Goal: Transaction & Acquisition: Book appointment/travel/reservation

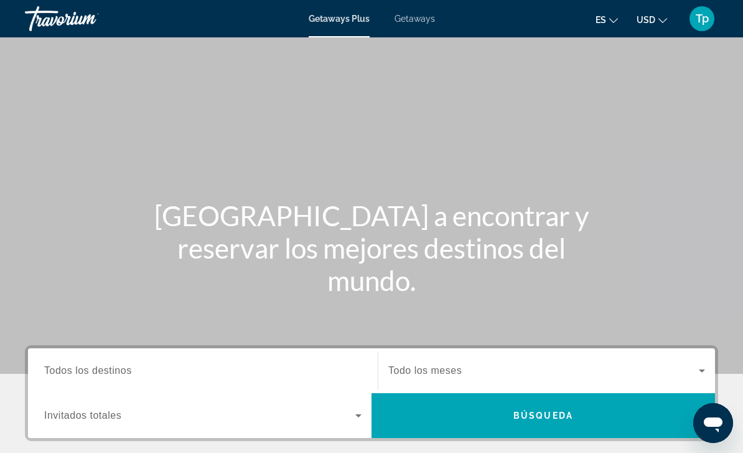
click at [428, 24] on span "Getaways" at bounding box center [415, 19] width 40 height 10
click at [653, 22] on span "USD" at bounding box center [646, 20] width 19 height 10
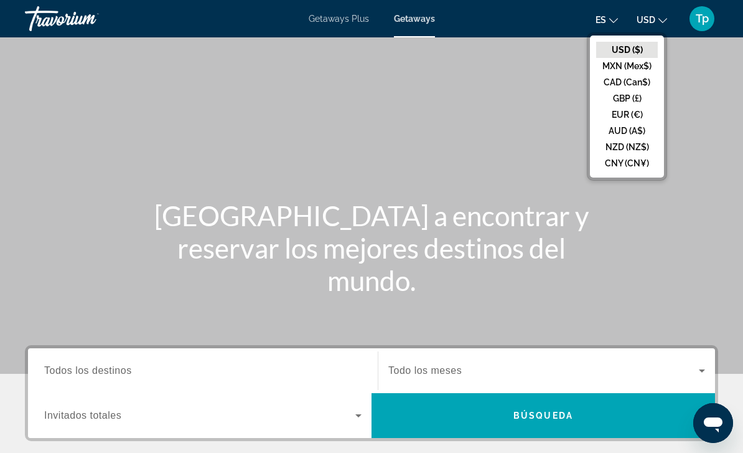
click at [627, 102] on button "GBP (£)" at bounding box center [628, 98] width 62 height 16
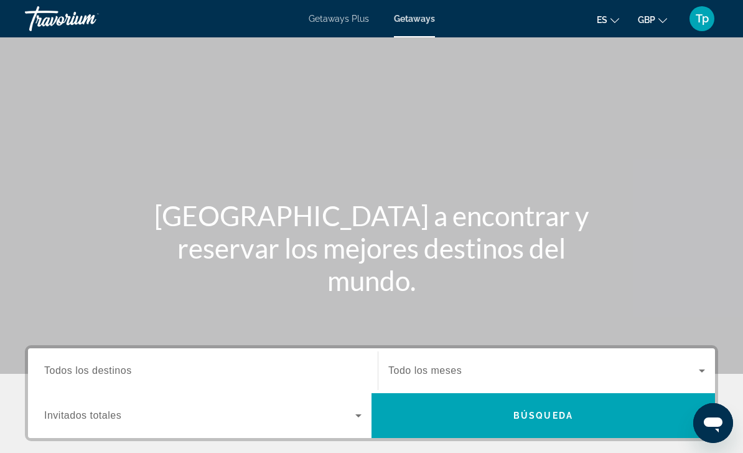
click at [71, 373] on span "Todos los destinos" at bounding box center [88, 370] width 88 height 11
click at [71, 373] on input "Destination Todos los destinos" at bounding box center [203, 371] width 318 height 15
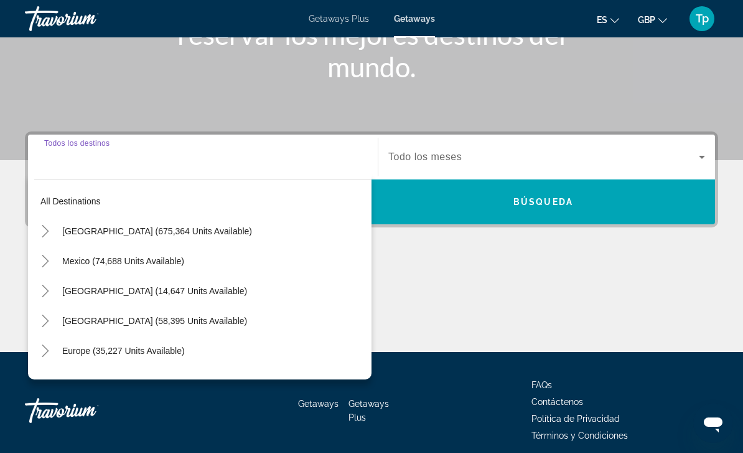
scroll to position [265, 0]
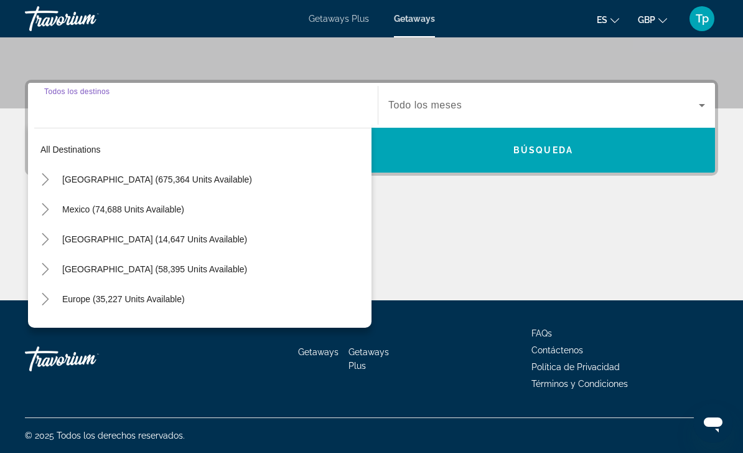
click at [45, 295] on icon "Toggle Europe (35,227 units available)" at bounding box center [45, 299] width 12 height 12
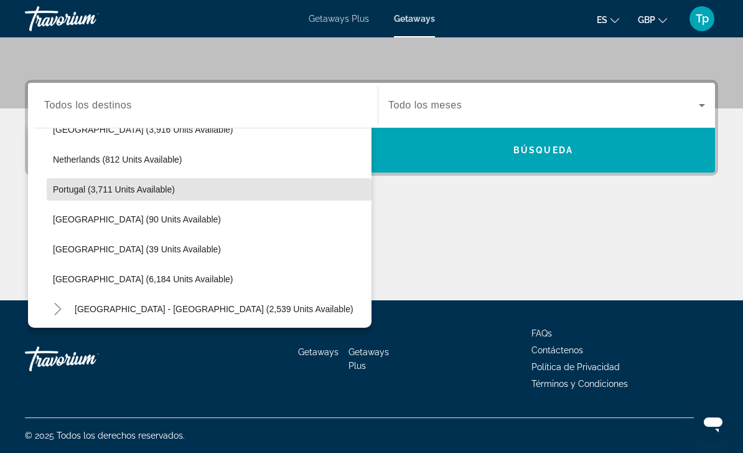
scroll to position [529, 0]
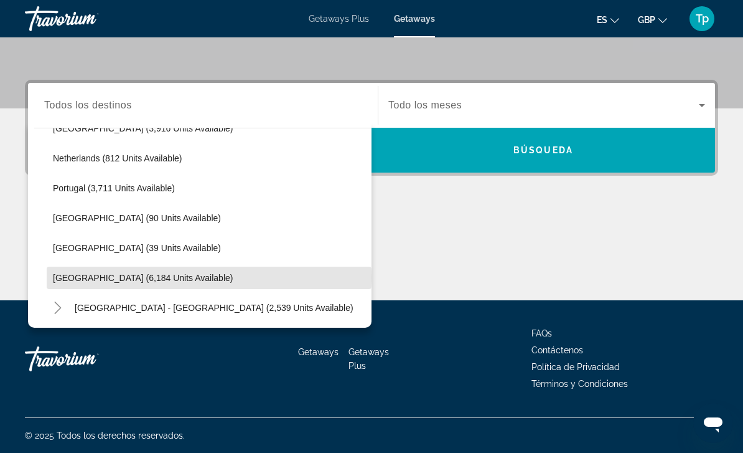
click at [61, 276] on span "[GEOGRAPHIC_DATA] (6,184 units available)" at bounding box center [143, 278] width 180 height 10
type input "**********"
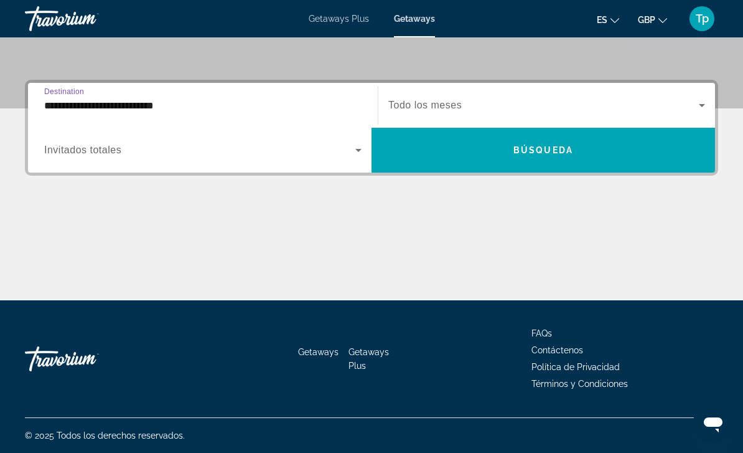
click at [61, 157] on span "Search widget" at bounding box center [199, 150] width 311 height 15
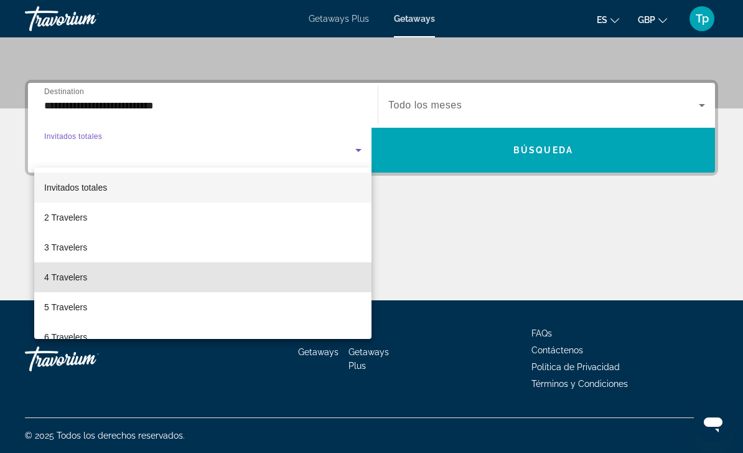
click at [73, 276] on span "4 Travelers" at bounding box center [65, 277] width 43 height 15
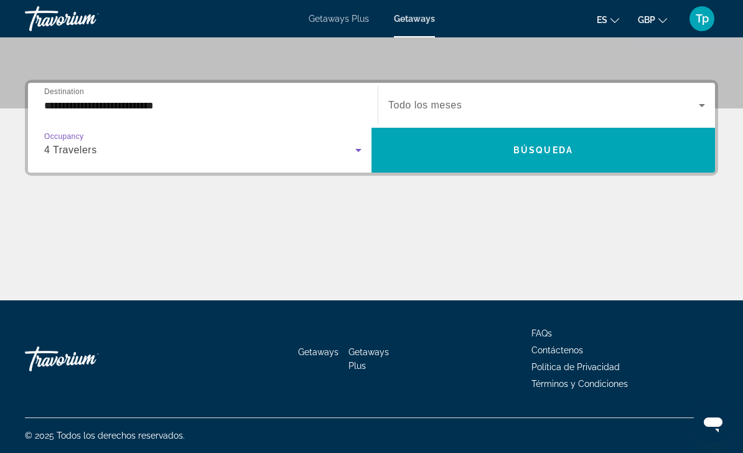
click at [438, 95] on div "Search widget" at bounding box center [547, 105] width 317 height 35
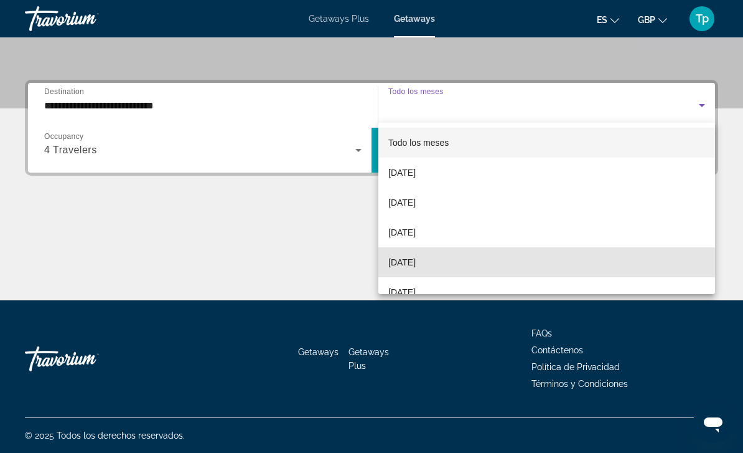
click at [416, 260] on span "[DATE]" at bounding box center [402, 262] width 27 height 15
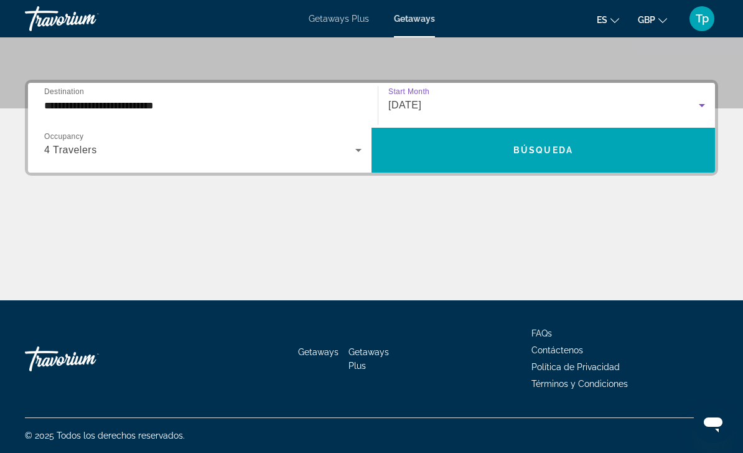
click at [468, 146] on span "Search widget" at bounding box center [544, 150] width 344 height 30
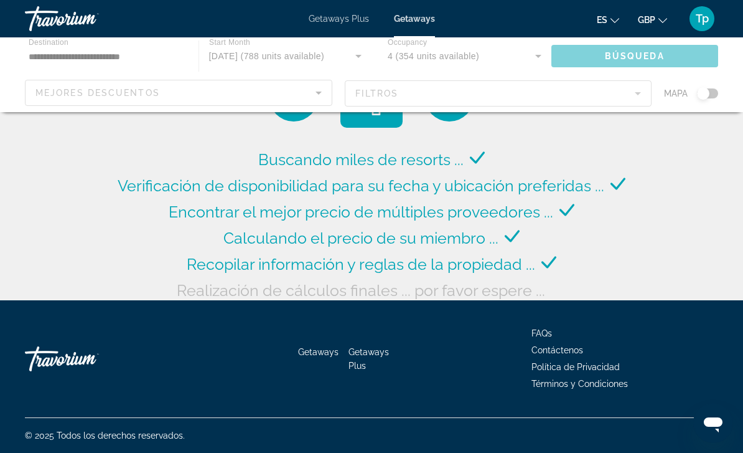
scroll to position [40, 0]
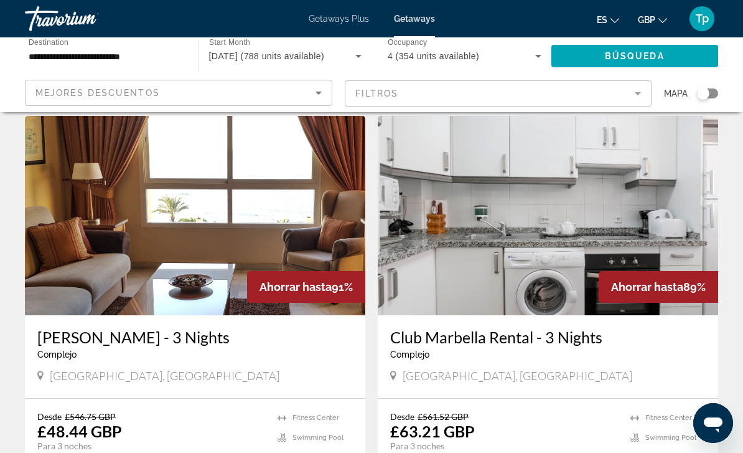
click at [590, 98] on mat-form-field "Filtros" at bounding box center [499, 93] width 308 height 26
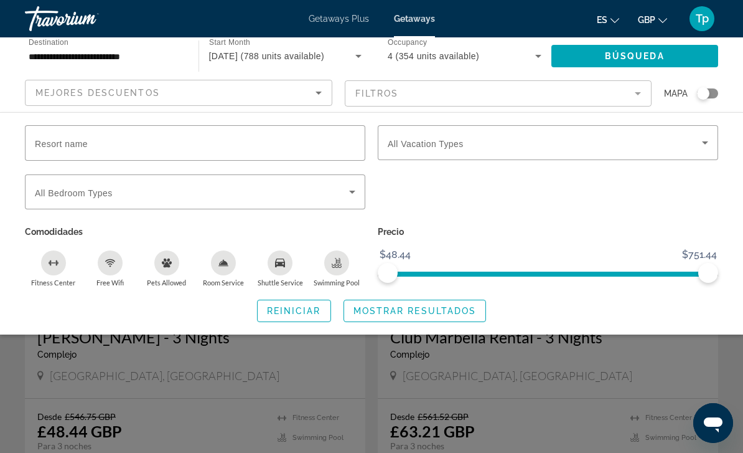
click at [458, 149] on div "Vacation Types All Vacation Types" at bounding box center [548, 142] width 321 height 35
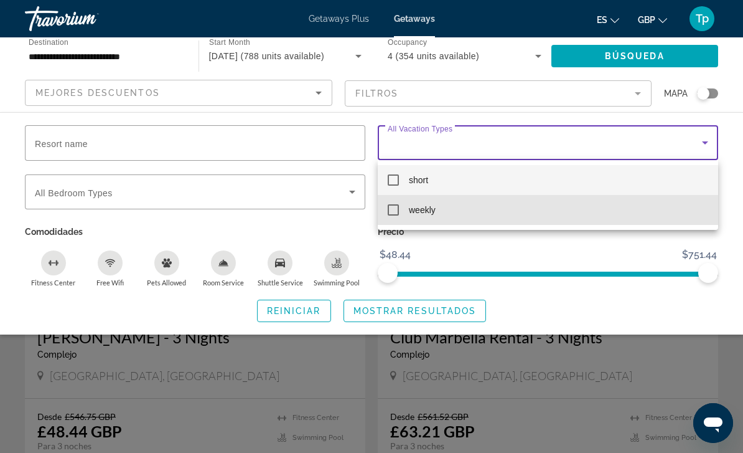
click at [436, 211] on mat-option "weekly" at bounding box center [548, 210] width 341 height 30
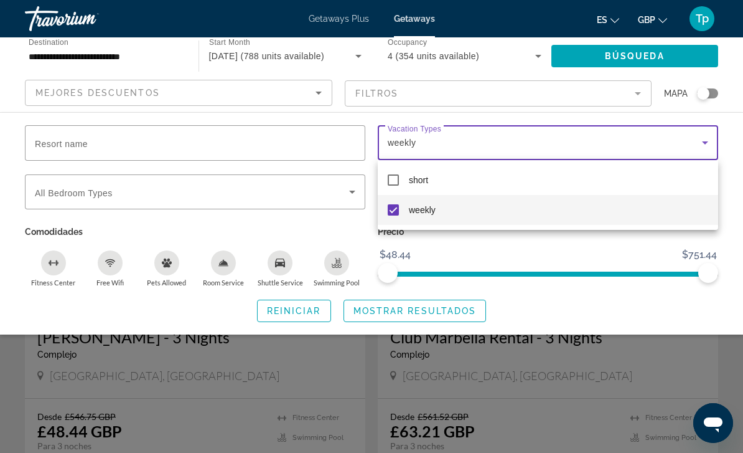
click at [436, 311] on div at bounding box center [371, 226] width 743 height 453
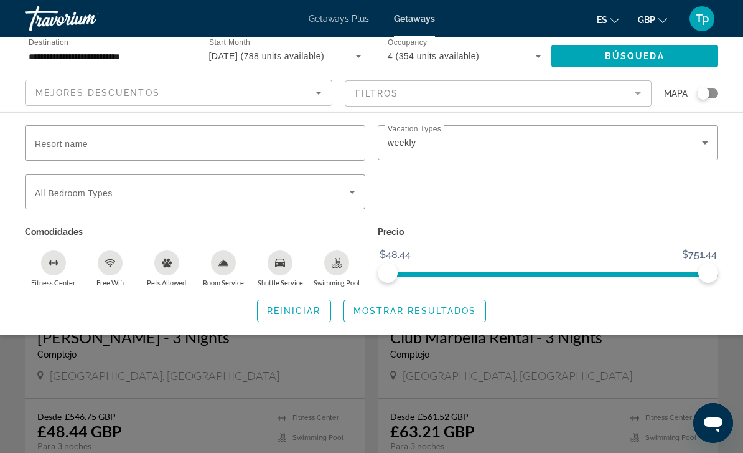
click at [447, 317] on span "Search widget" at bounding box center [415, 311] width 142 height 30
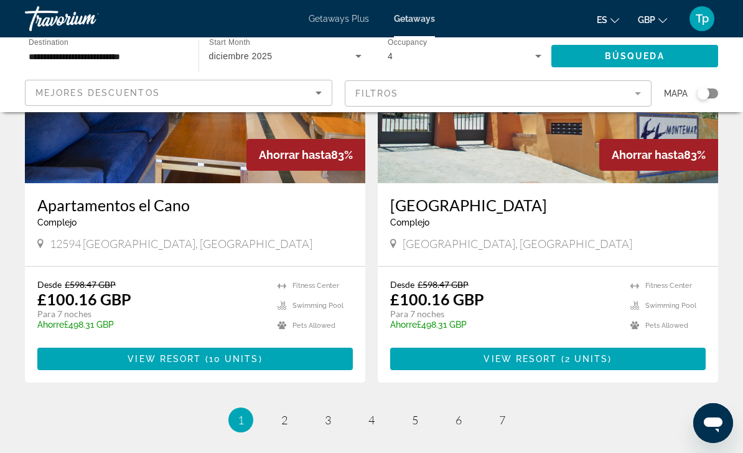
scroll to position [2329, 0]
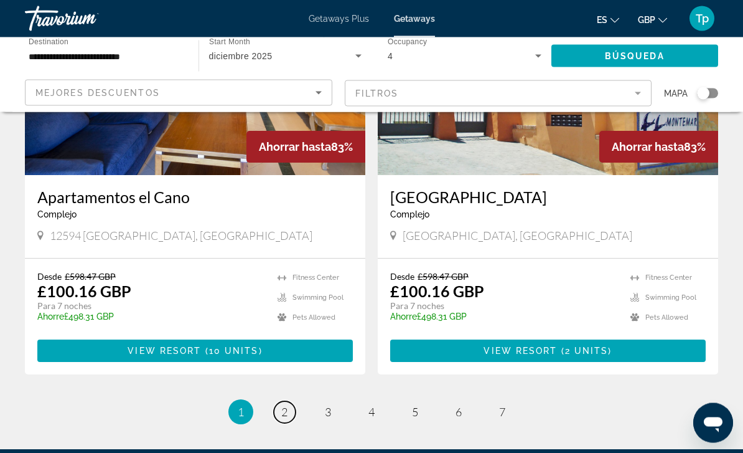
click at [293, 402] on link "page 2" at bounding box center [285, 413] width 22 height 22
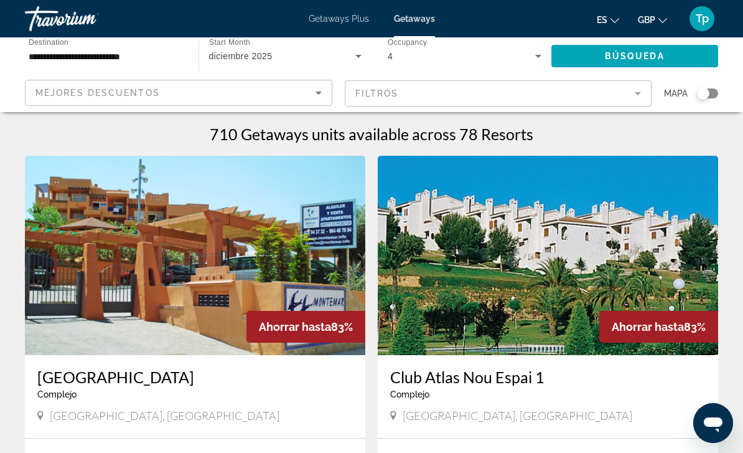
click at [321, 94] on icon "Sort by" at bounding box center [318, 92] width 15 height 15
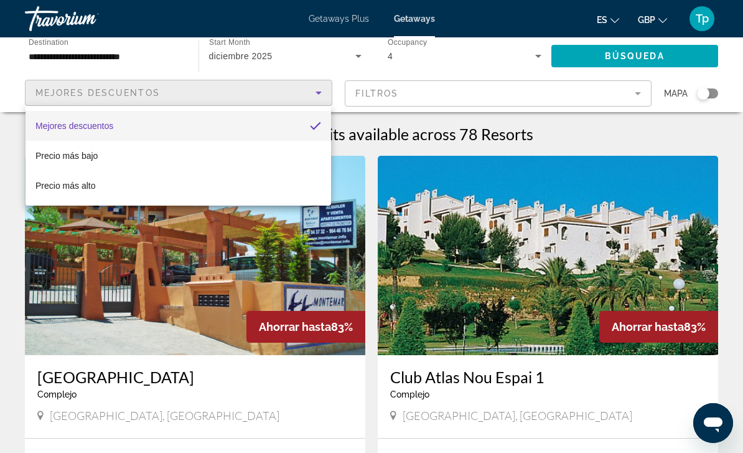
click at [305, 96] on div at bounding box center [371, 226] width 743 height 453
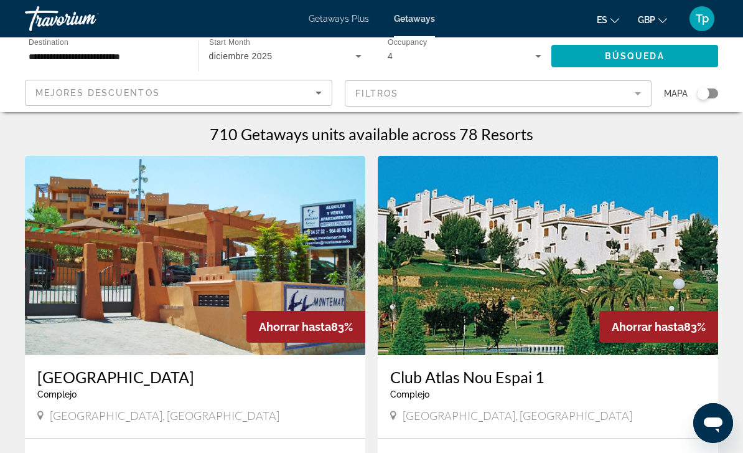
click at [370, 95] on mat-form-field "Filtros" at bounding box center [499, 93] width 308 height 26
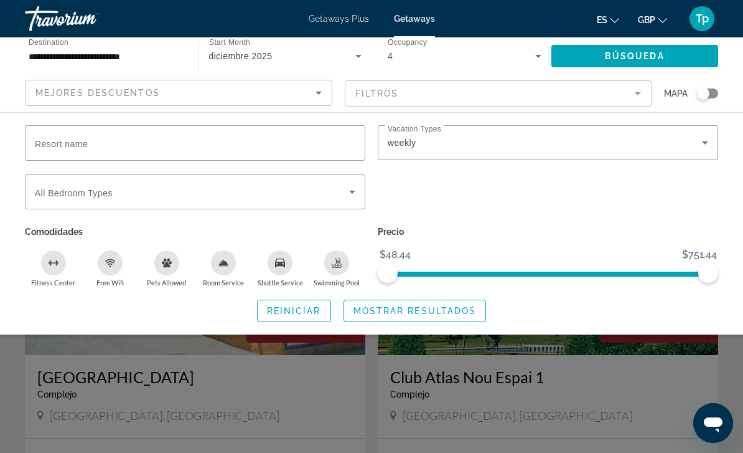
click at [351, 184] on icon "Search widget" at bounding box center [352, 191] width 15 height 15
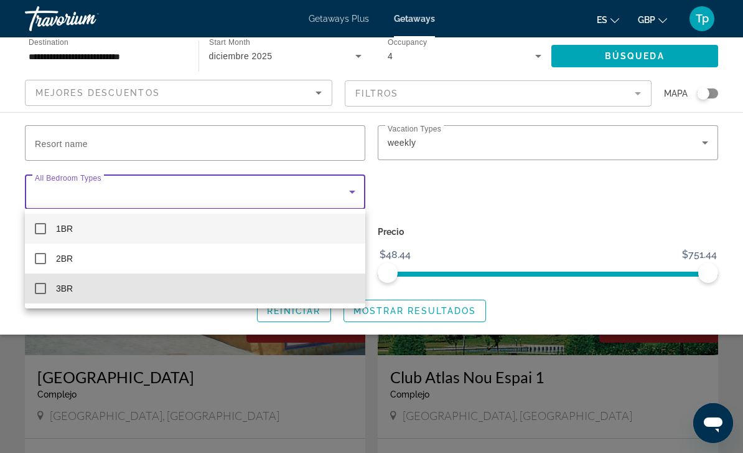
click at [49, 299] on mat-option "3BR" at bounding box center [195, 288] width 341 height 30
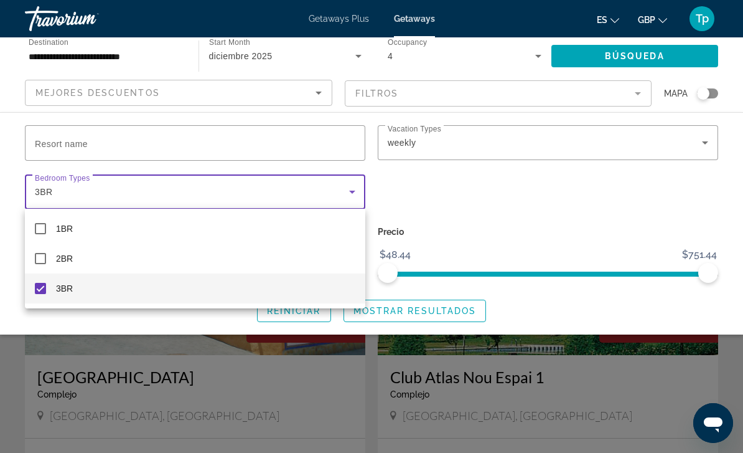
click at [430, 315] on div at bounding box center [371, 226] width 743 height 453
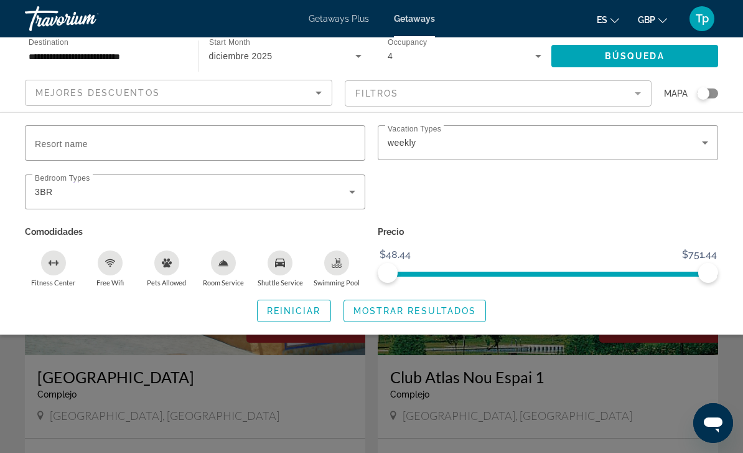
click at [426, 308] on span "Mostrar resultados" at bounding box center [415, 311] width 123 height 10
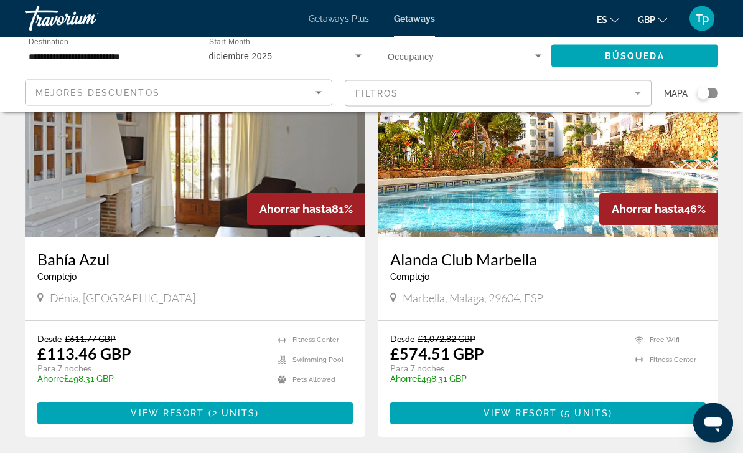
scroll to position [120, 0]
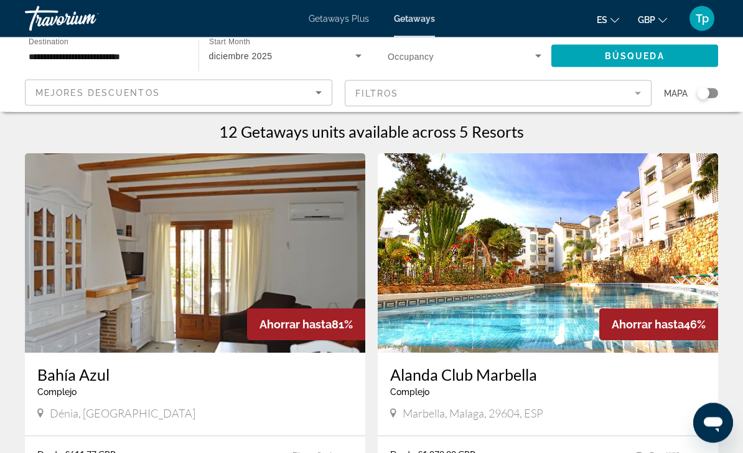
click at [62, 279] on img "Main content" at bounding box center [195, 253] width 341 height 199
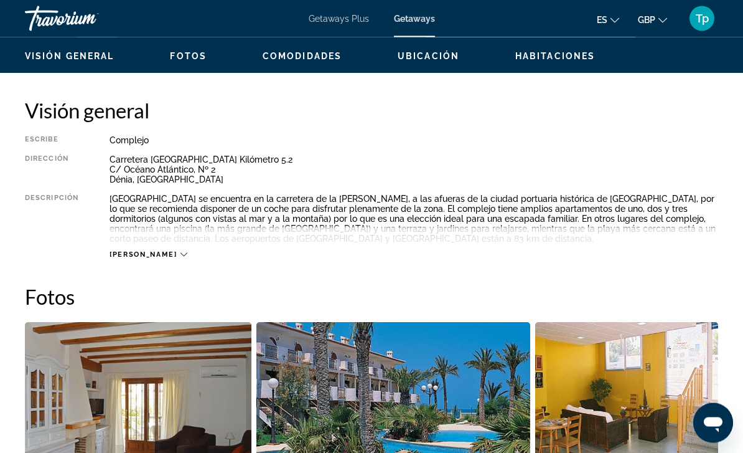
scroll to position [584, 0]
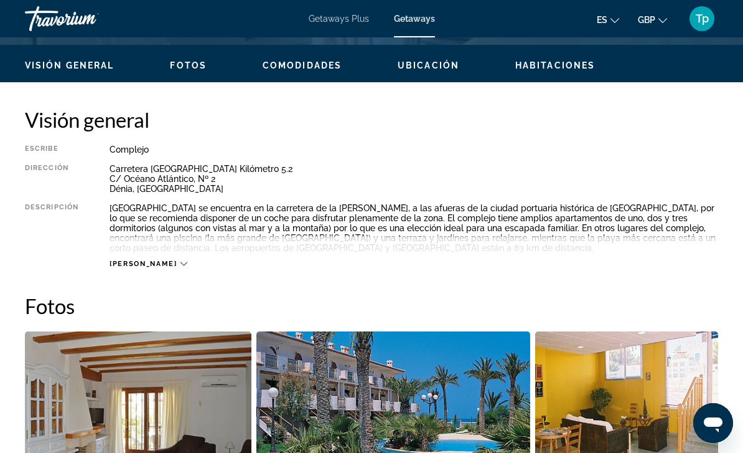
click at [121, 268] on span "[PERSON_NAME]" at bounding box center [143, 264] width 67 height 8
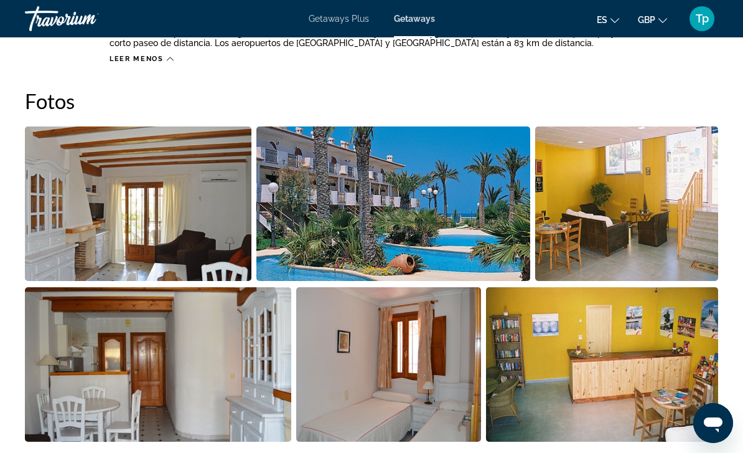
scroll to position [791, 0]
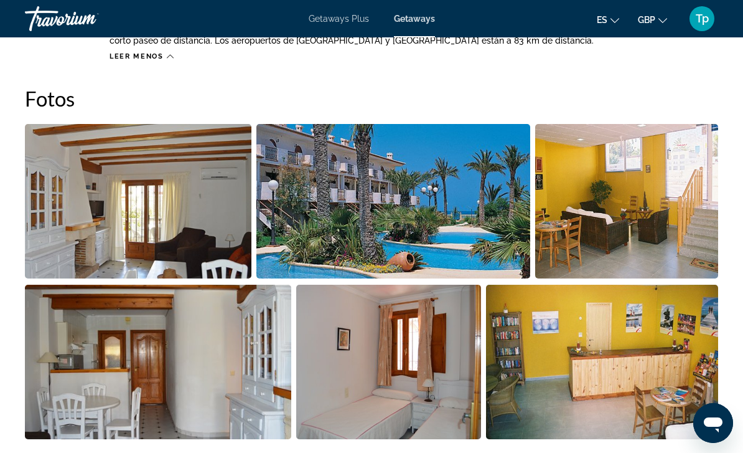
click at [63, 214] on img "Open full-screen image slider" at bounding box center [138, 201] width 227 height 154
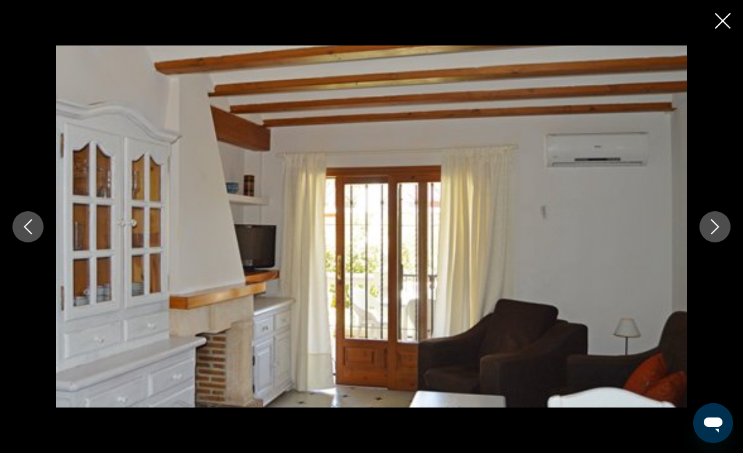
click at [724, 223] on button "Next image" at bounding box center [715, 226] width 31 height 31
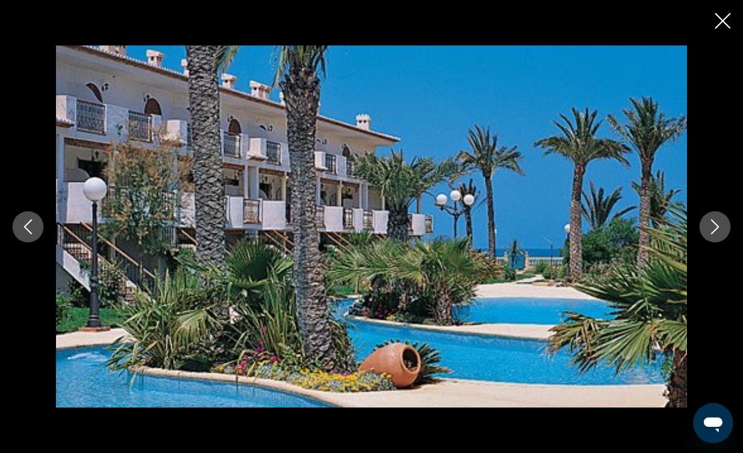
click at [725, 232] on button "Next image" at bounding box center [715, 226] width 31 height 31
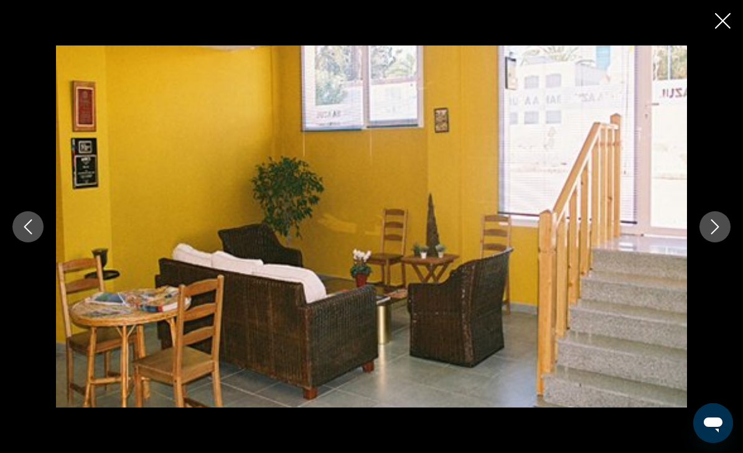
click at [718, 231] on icon "Next image" at bounding box center [715, 226] width 15 height 15
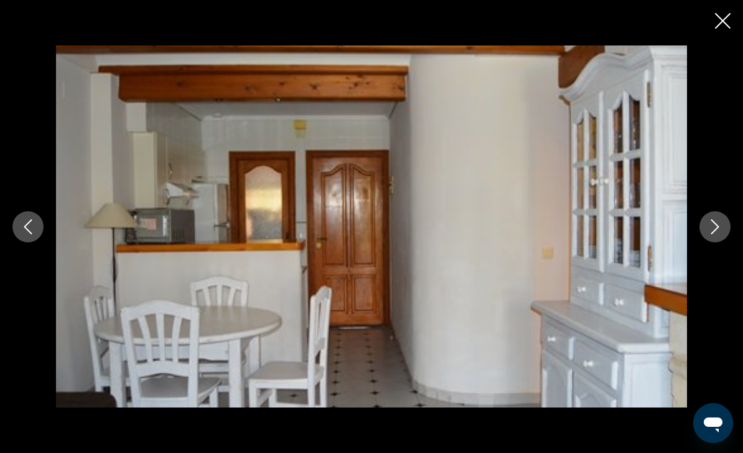
click at [705, 220] on button "Next image" at bounding box center [715, 226] width 31 height 31
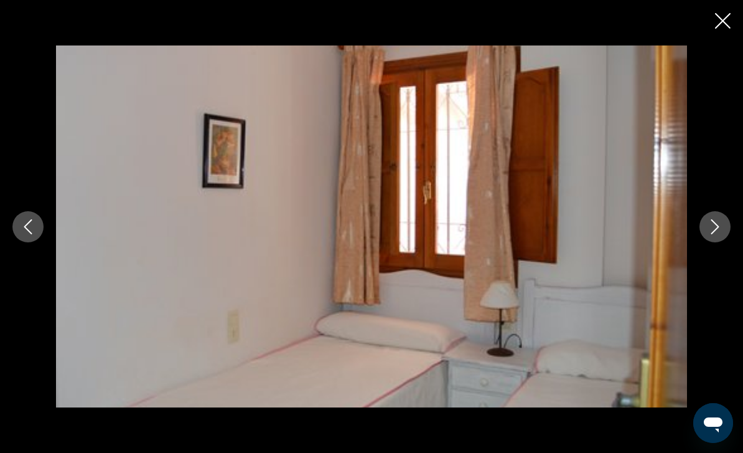
click at [727, 228] on button "Next image" at bounding box center [715, 226] width 31 height 31
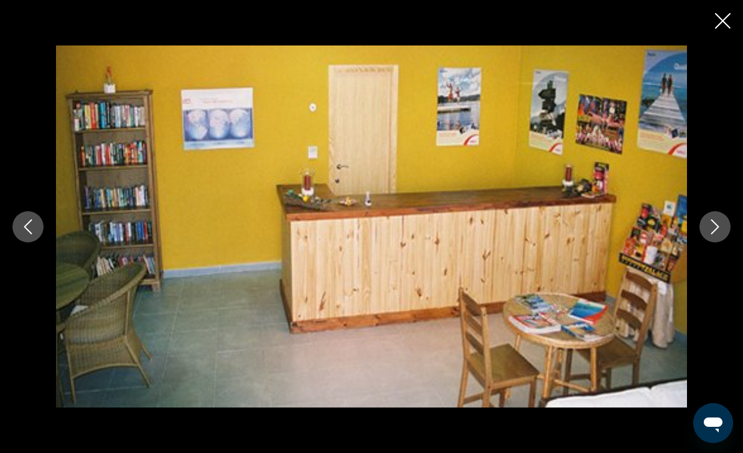
click at [726, 212] on div "prev next" at bounding box center [371, 226] width 743 height 362
click at [705, 229] on button "Next image" at bounding box center [715, 226] width 31 height 31
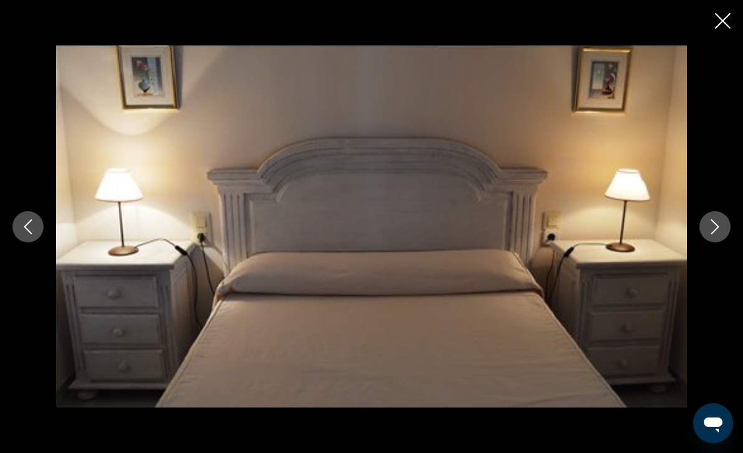
click at [720, 227] on icon "Next image" at bounding box center [715, 226] width 15 height 15
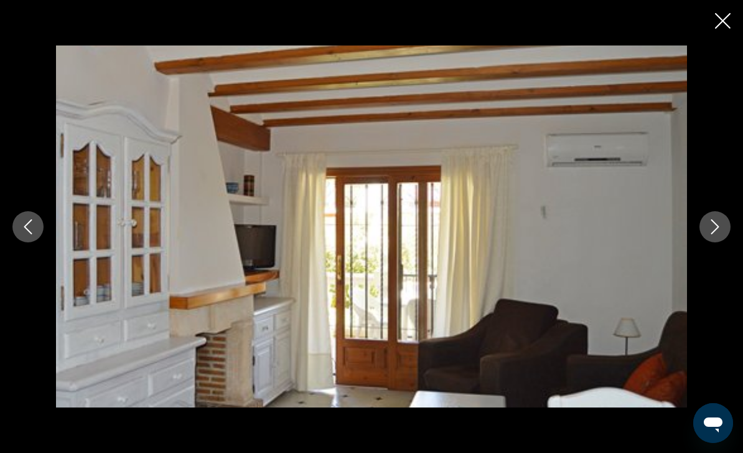
click at [724, 13] on icon "Close slideshow" at bounding box center [723, 21] width 16 height 16
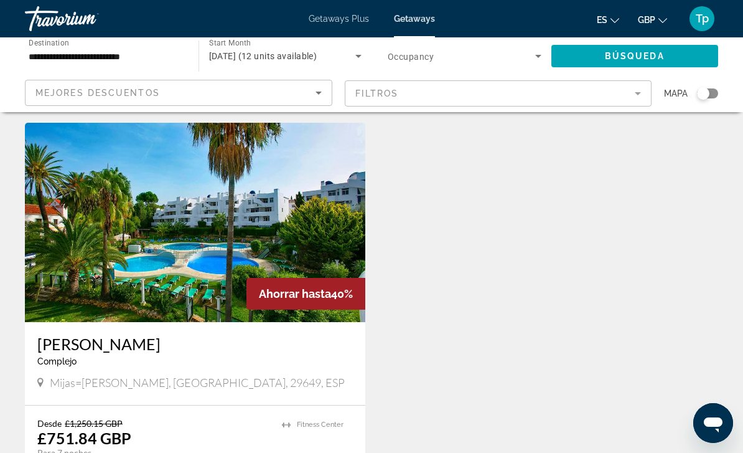
scroll to position [893, 0]
click at [67, 233] on img "Main content" at bounding box center [195, 222] width 341 height 199
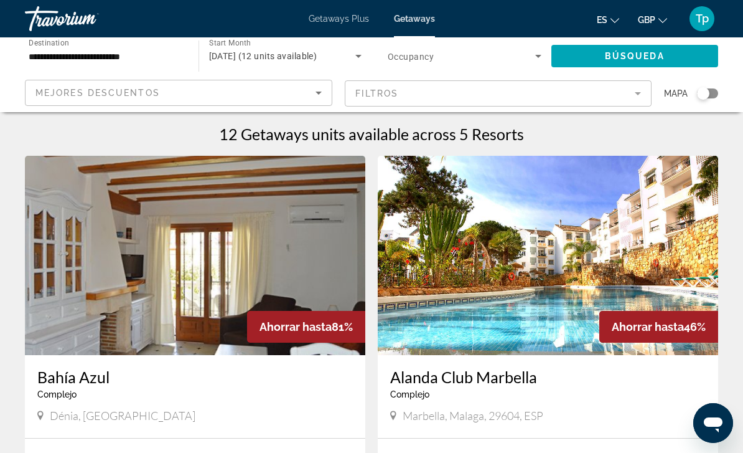
click at [256, 41] on div "[DATE] (12 units available)" at bounding box center [285, 56] width 153 height 35
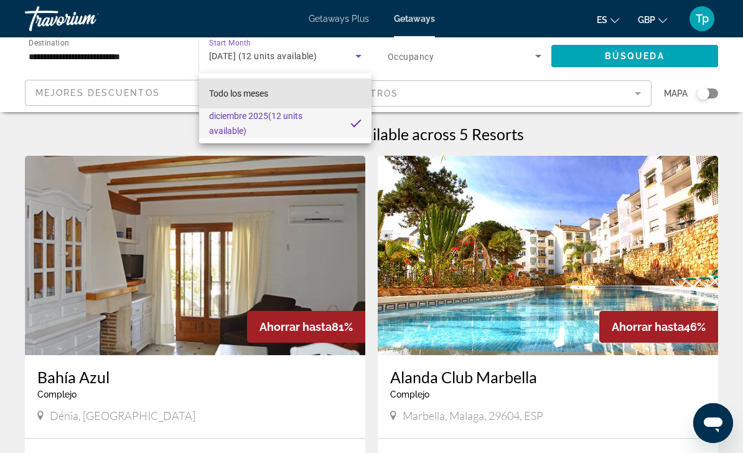
click at [266, 92] on span "Todo los meses" at bounding box center [238, 93] width 59 height 10
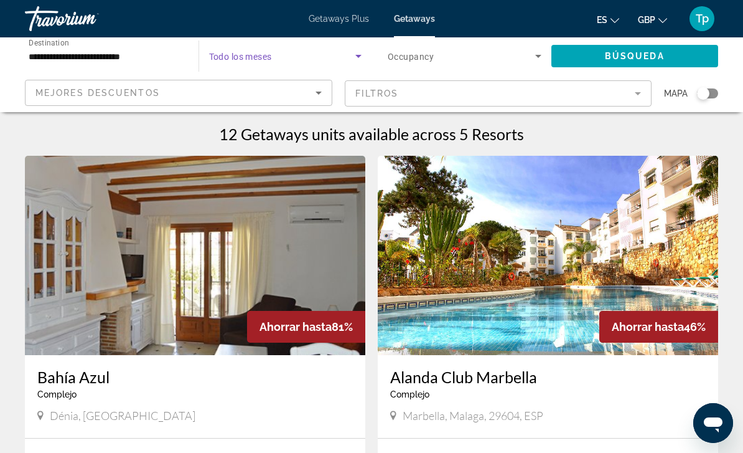
click at [612, 48] on span "Search widget" at bounding box center [635, 56] width 167 height 30
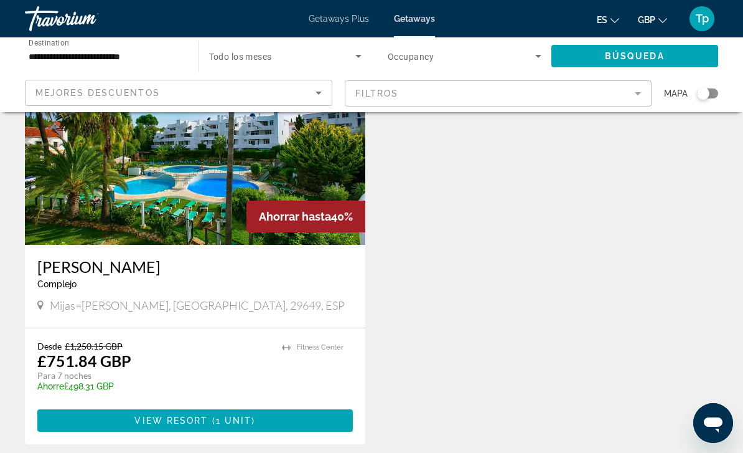
scroll to position [975, 0]
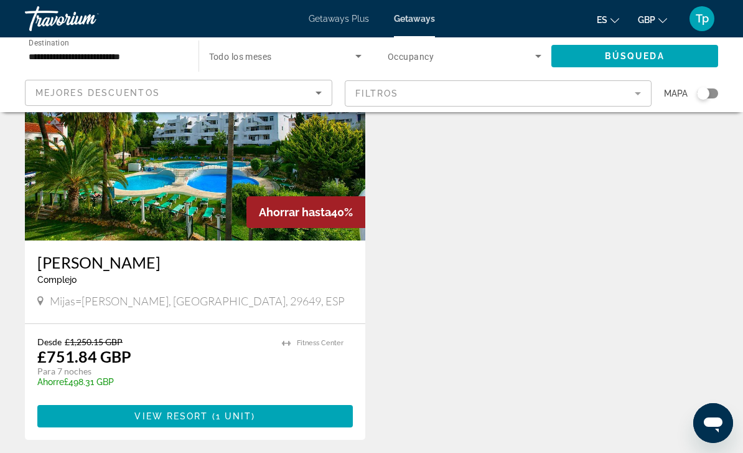
click at [49, 196] on img "Main content" at bounding box center [195, 140] width 341 height 199
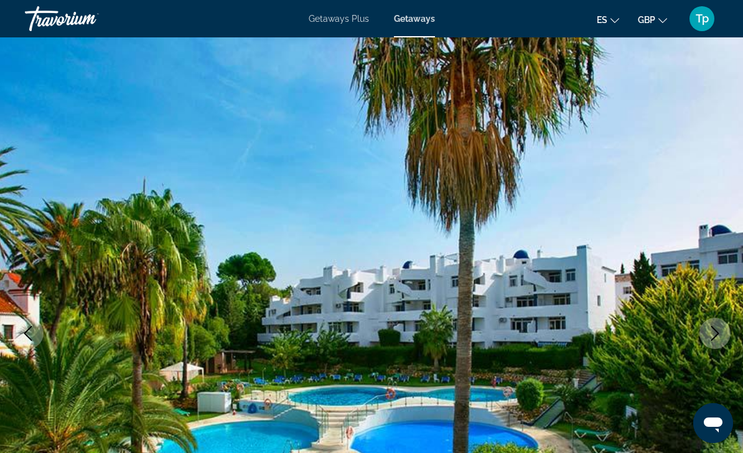
click at [340, 15] on span "Getaways Plus" at bounding box center [339, 19] width 60 height 10
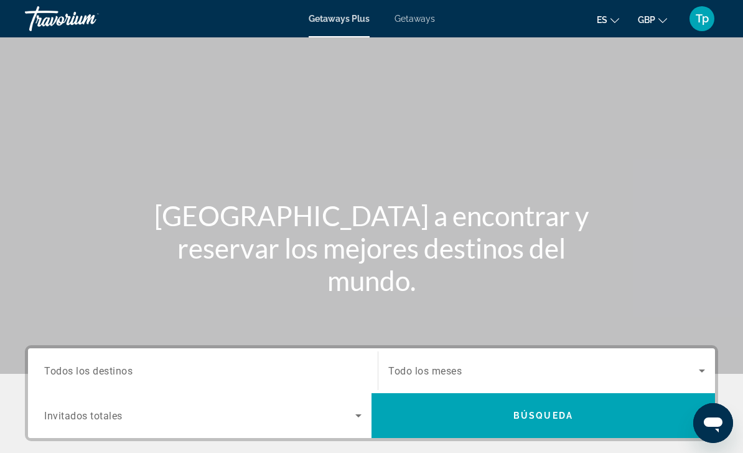
click at [143, 373] on input "Destination Todos los destinos" at bounding box center [203, 371] width 318 height 15
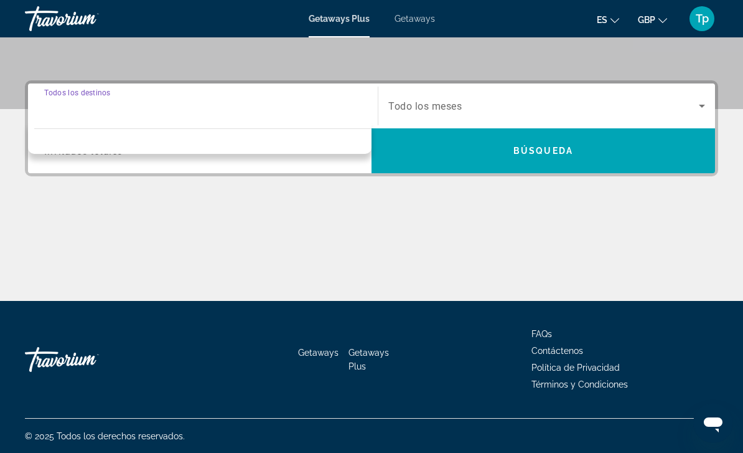
scroll to position [265, 0]
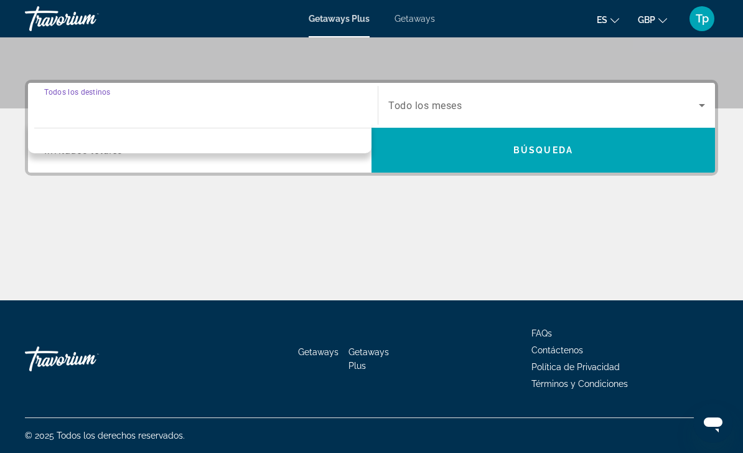
click at [65, 85] on div "Destination Todos los destinos" at bounding box center [202, 105] width 337 height 45
click at [78, 105] on span "Todos los destinos" at bounding box center [88, 105] width 88 height 12
click at [78, 105] on input "Destination Todos los destinos" at bounding box center [203, 105] width 318 height 15
click at [437, 99] on span "Search widget" at bounding box center [544, 105] width 311 height 15
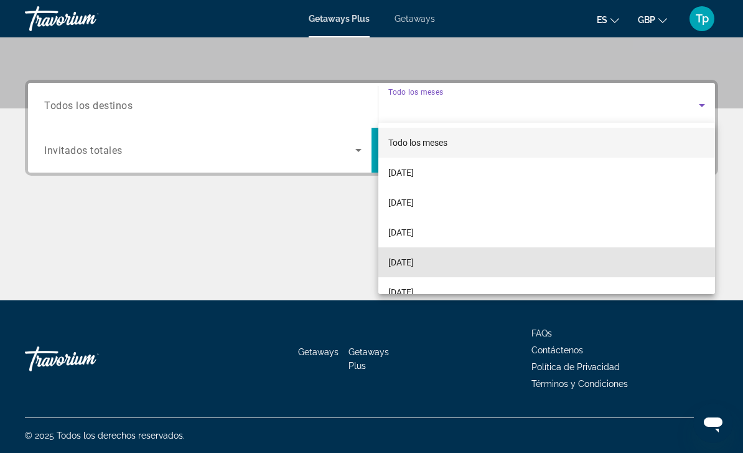
click at [414, 266] on span "[DATE]" at bounding box center [402, 262] width 26 height 15
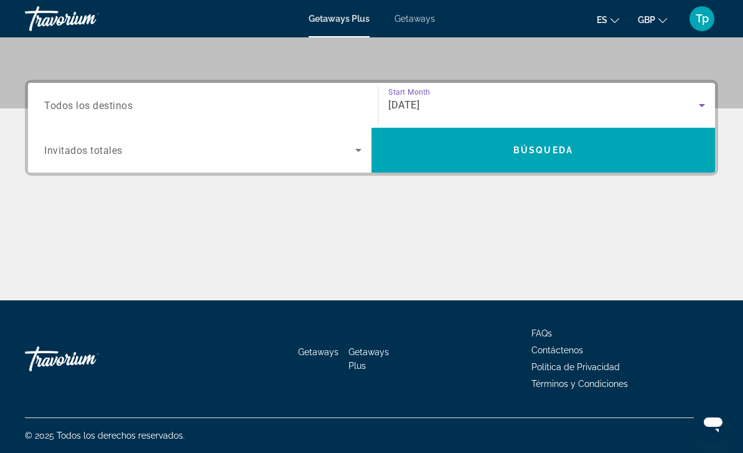
click at [86, 140] on div "Search widget" at bounding box center [203, 150] width 318 height 35
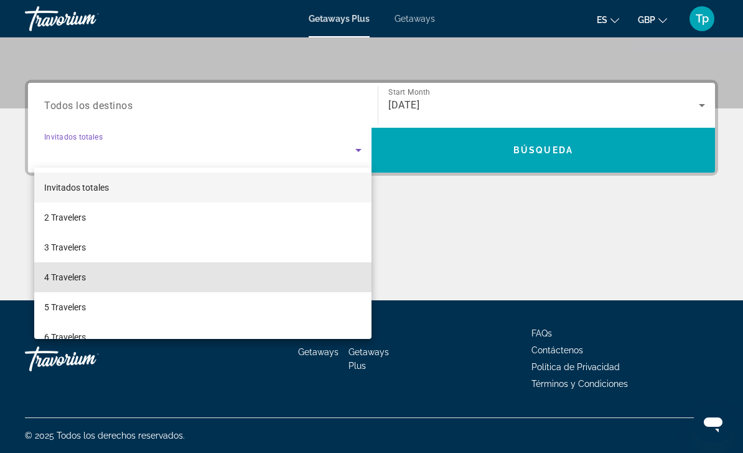
click at [68, 279] on span "4 Travelers" at bounding box center [65, 277] width 42 height 15
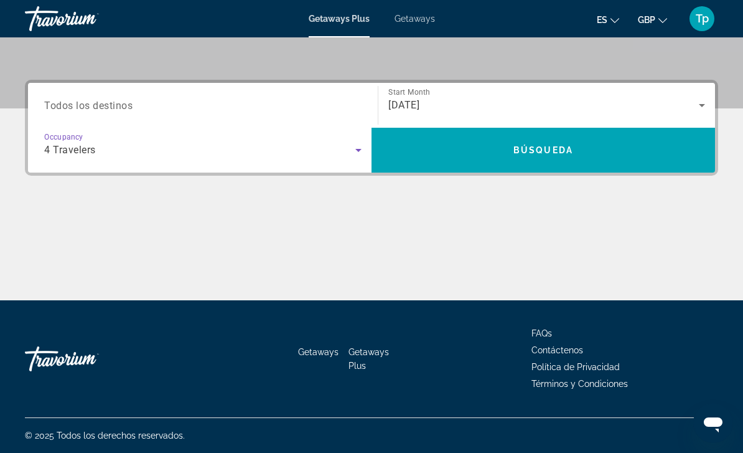
click at [494, 145] on span "Search widget" at bounding box center [544, 150] width 344 height 30
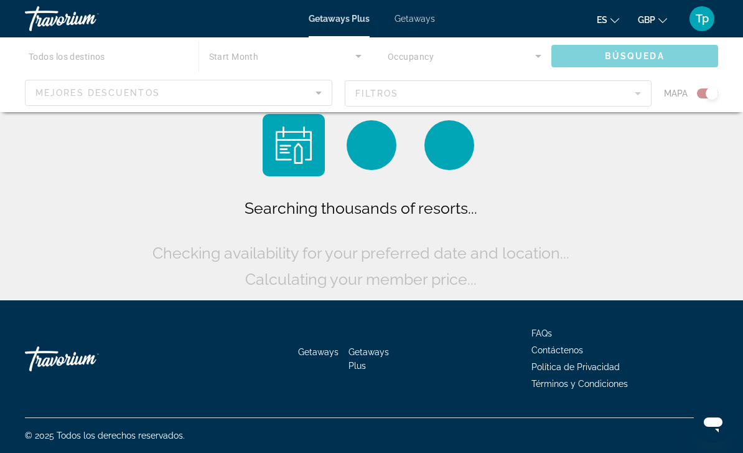
scroll to position [40, 0]
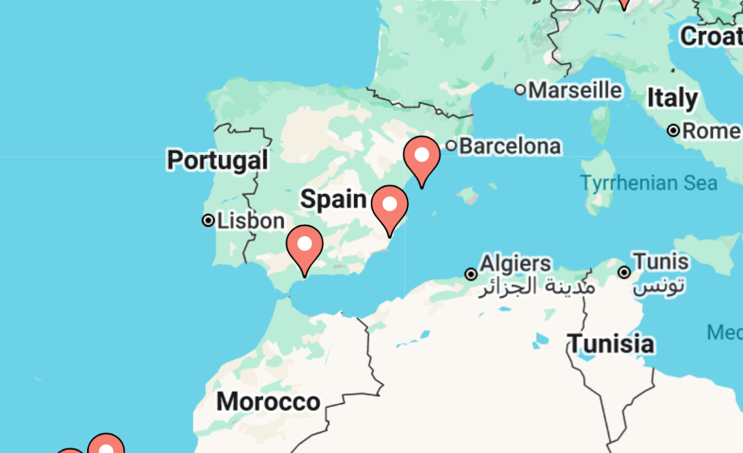
click at [237, 148] on div "To activate drag with keyboard, press Alt + Enter. Once in keyboard drag state,…" at bounding box center [372, 272] width 694 height 374
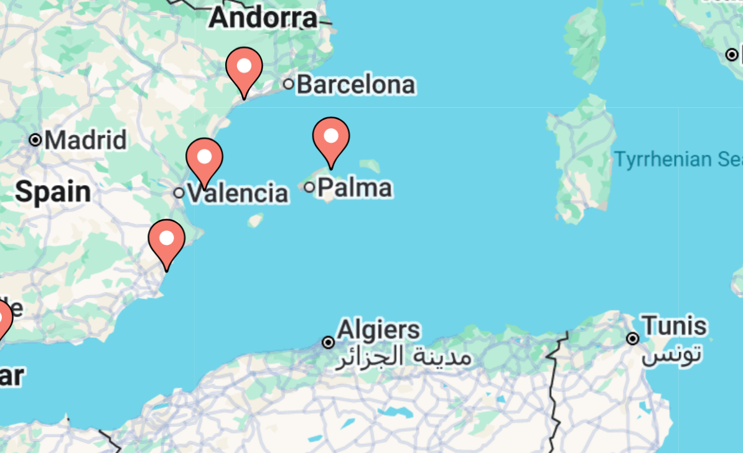
type input "**********"
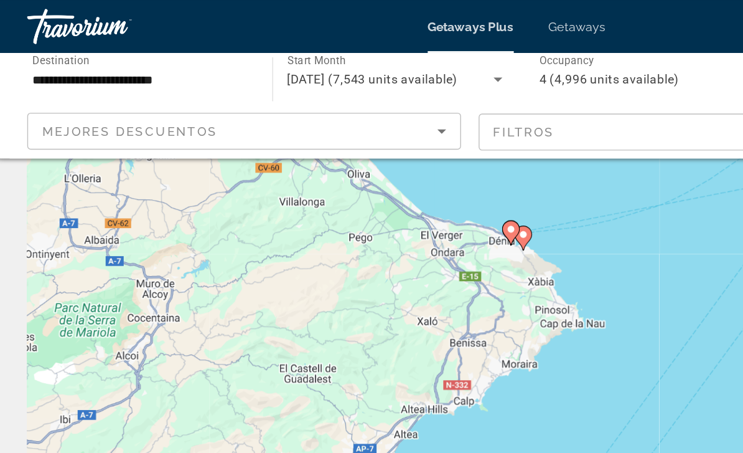
scroll to position [118, 0]
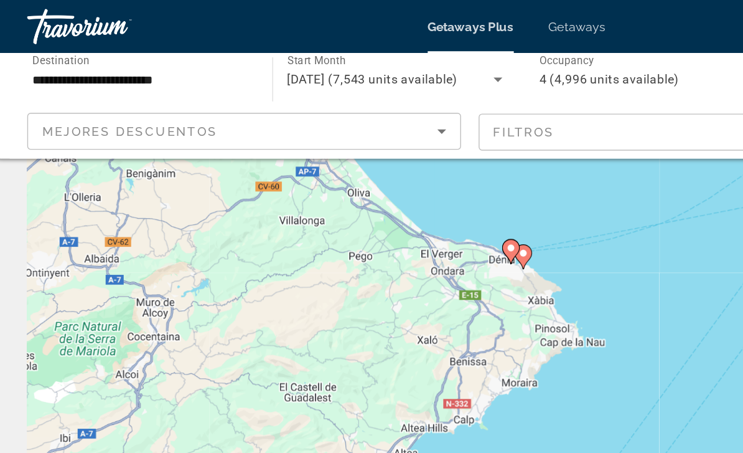
click at [354, 174] on div "To navigate, press the arrow keys. To activate drag with keyboard, press Alt + …" at bounding box center [372, 193] width 694 height 374
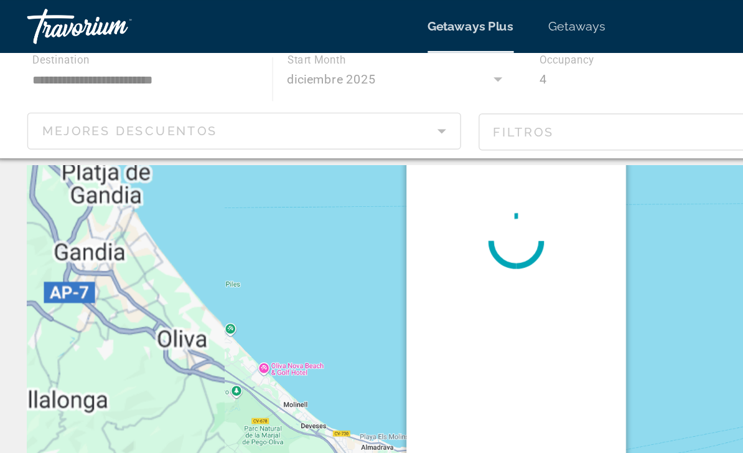
scroll to position [0, 0]
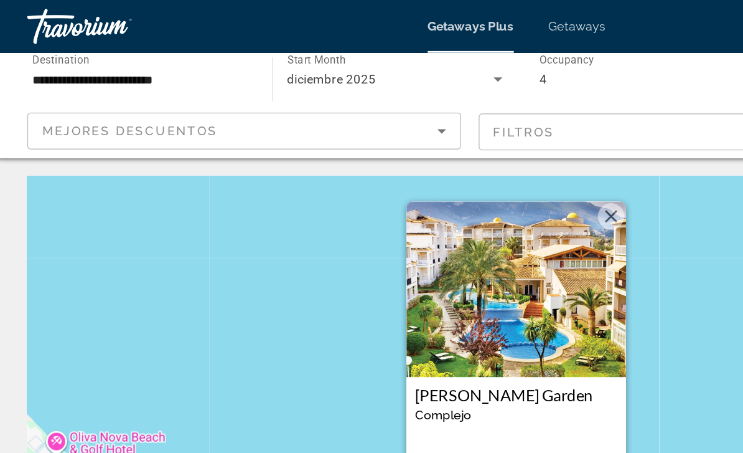
click at [425, 160] on img "Main content" at bounding box center [372, 205] width 156 height 125
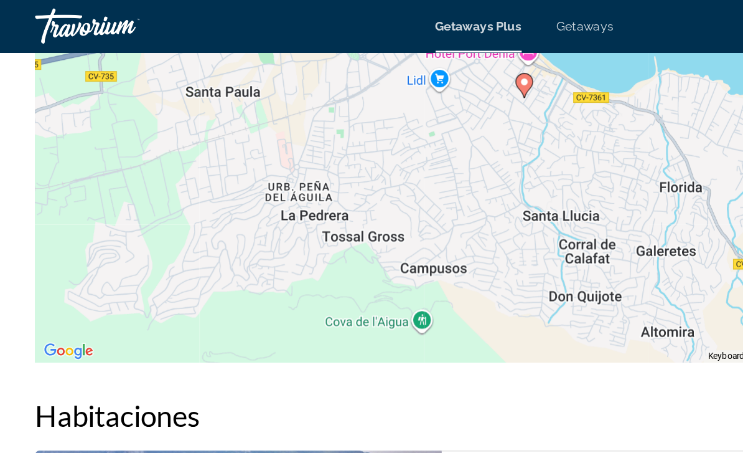
scroll to position [2126, 0]
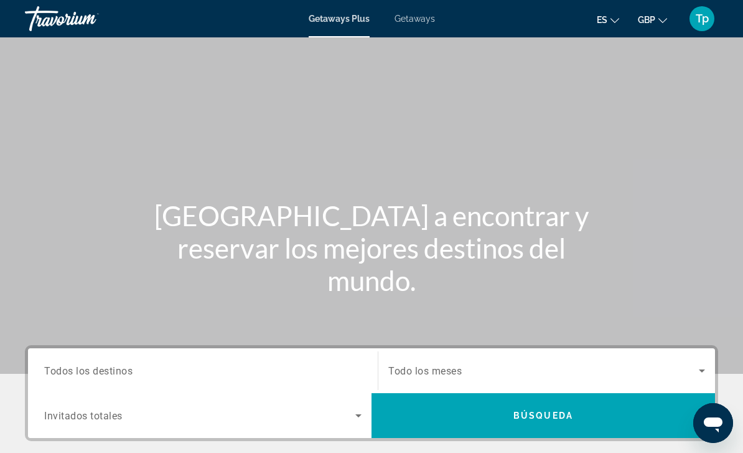
click at [410, 22] on span "Getaways" at bounding box center [415, 19] width 40 height 10
click at [76, 365] on span "Todos los destinos" at bounding box center [88, 370] width 88 height 12
click at [76, 365] on input "Destination Todos los destinos" at bounding box center [203, 371] width 318 height 15
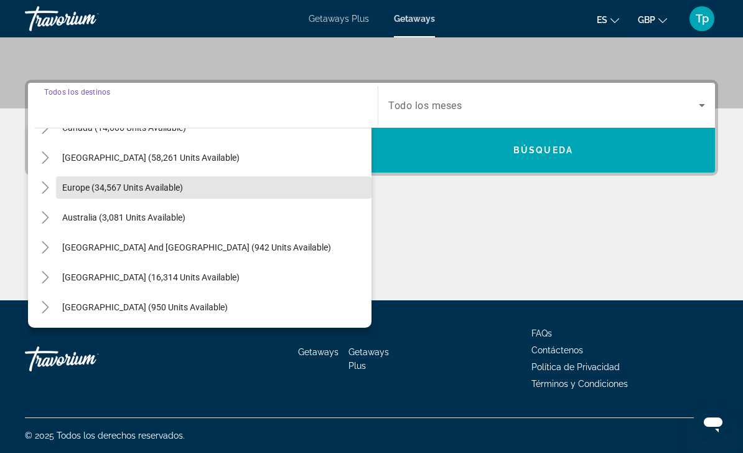
scroll to position [110, 0]
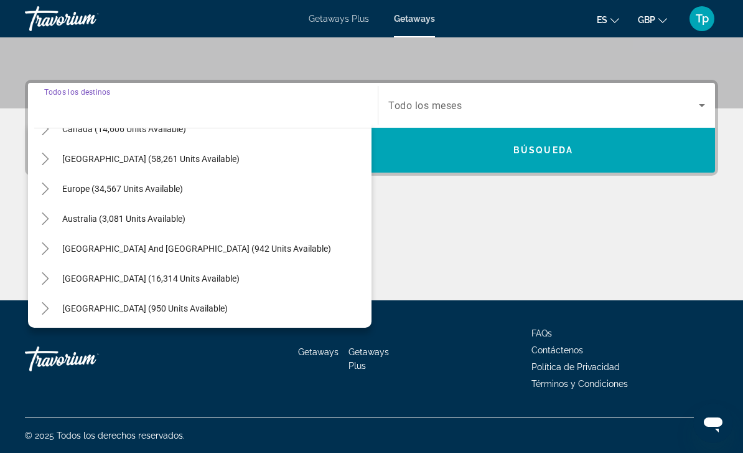
click at [38, 185] on mat-icon "Toggle Europe (34,567 units available)" at bounding box center [45, 189] width 22 height 22
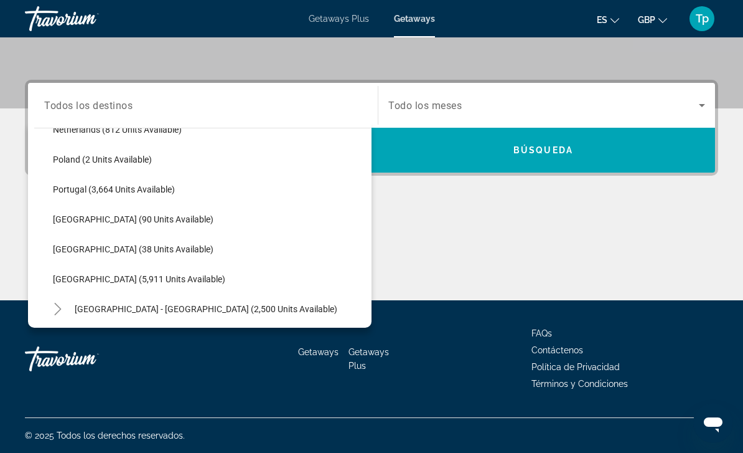
scroll to position [593, 0]
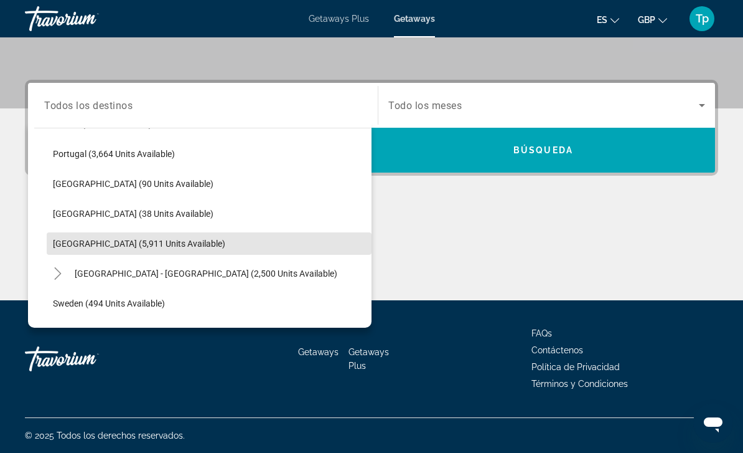
click at [78, 247] on span "[GEOGRAPHIC_DATA] (5,911 units available)" at bounding box center [139, 243] width 172 height 10
type input "**********"
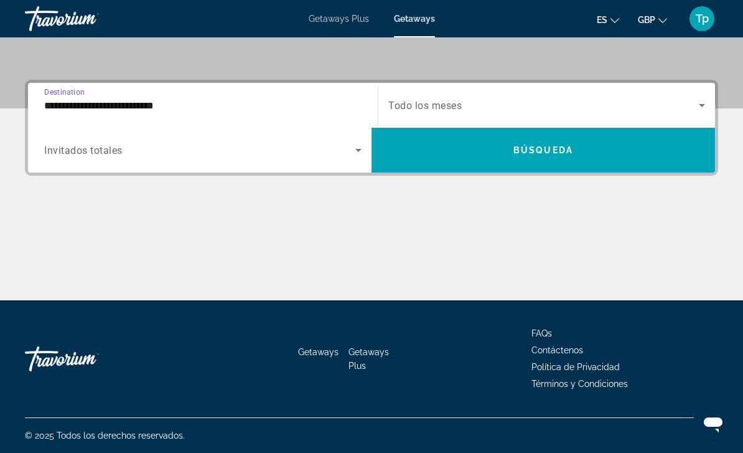
click at [65, 156] on span "Search widget" at bounding box center [199, 150] width 311 height 15
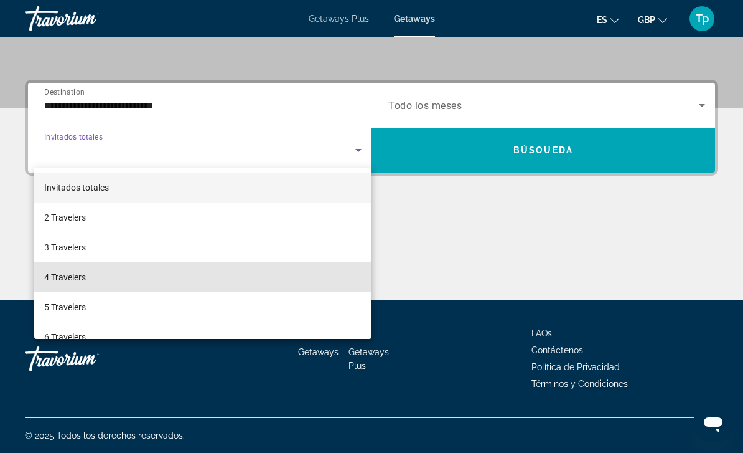
click at [67, 280] on span "4 Travelers" at bounding box center [65, 277] width 42 height 15
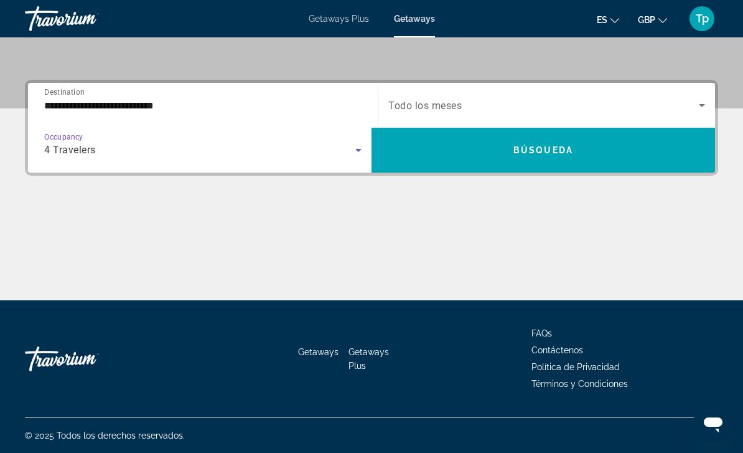
click at [422, 98] on span "Search widget" at bounding box center [544, 105] width 311 height 15
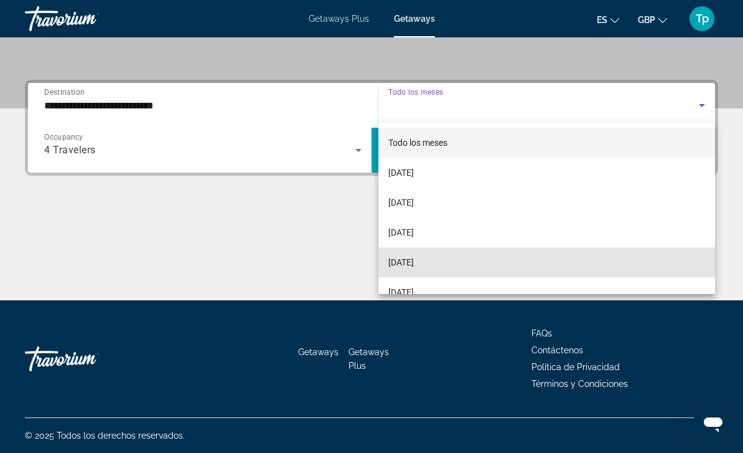
click at [414, 268] on span "[DATE]" at bounding box center [402, 262] width 26 height 15
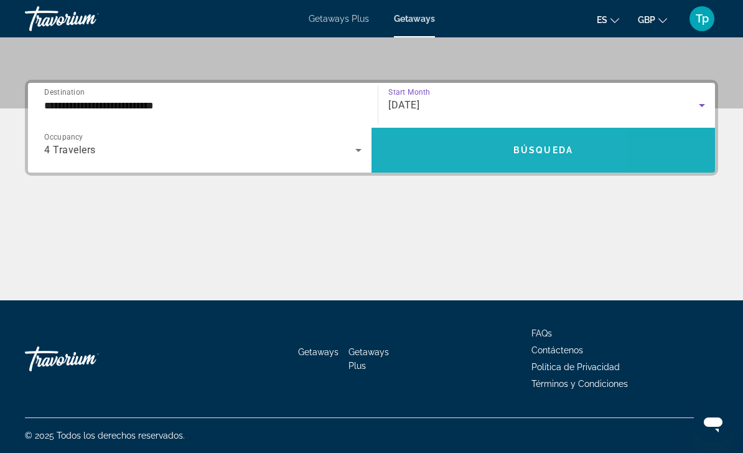
click at [435, 164] on span "Search widget" at bounding box center [544, 150] width 344 height 30
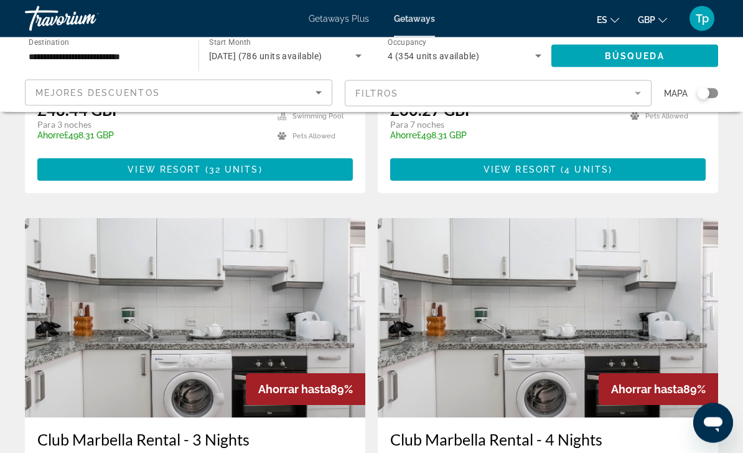
scroll to position [328, 0]
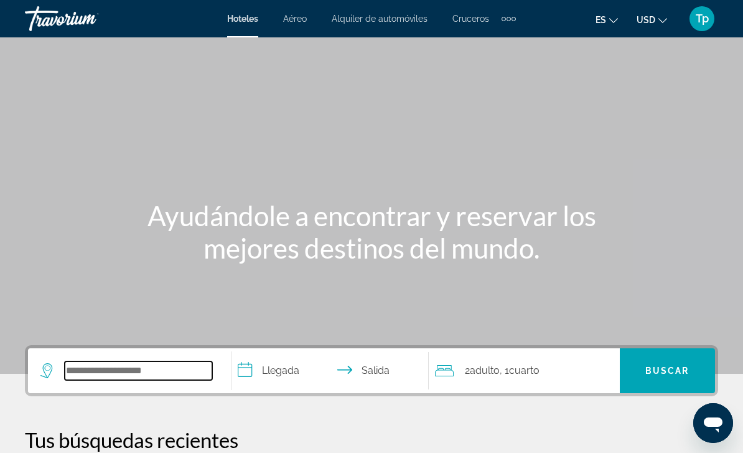
click at [88, 370] on input "Search widget" at bounding box center [139, 370] width 148 height 19
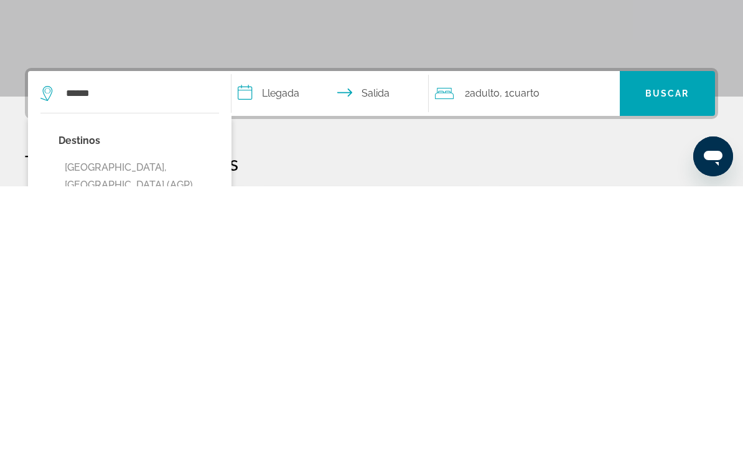
click at [141, 422] on button "Malaga, Spain (AGP)" at bounding box center [139, 442] width 161 height 41
type input "**********"
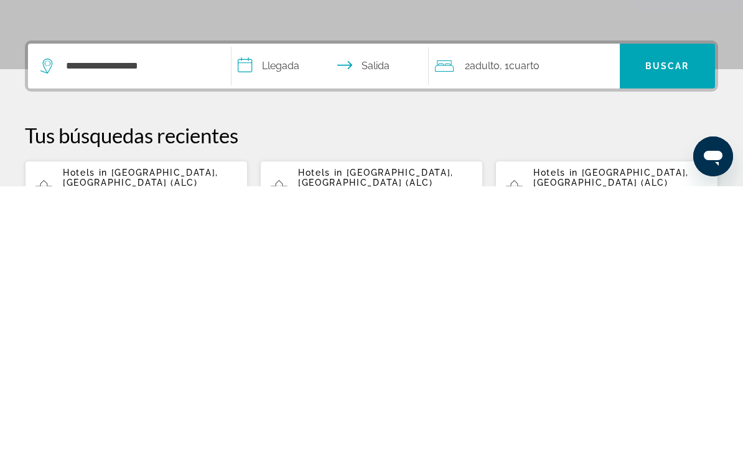
click at [259, 310] on input "**********" at bounding box center [333, 334] width 202 height 49
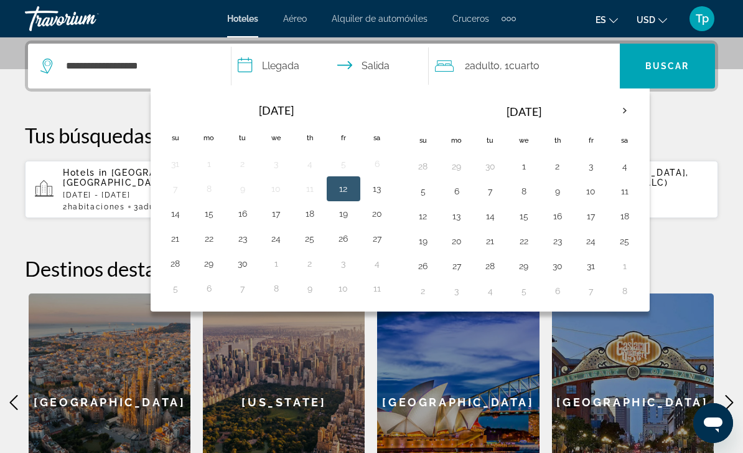
click at [455, 272] on button "27" at bounding box center [457, 265] width 20 height 17
click at [595, 271] on button "31" at bounding box center [592, 265] width 20 height 17
type input "**********"
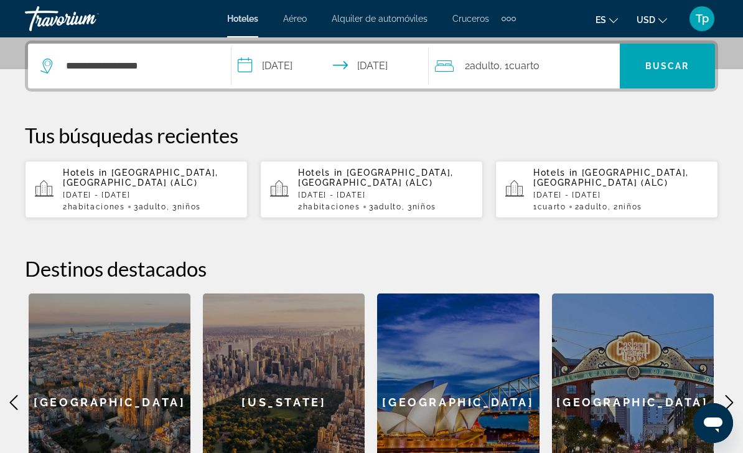
click at [550, 60] on div "2 Adulto Adulto , 1 Cuarto habitaciones" at bounding box center [527, 65] width 185 height 17
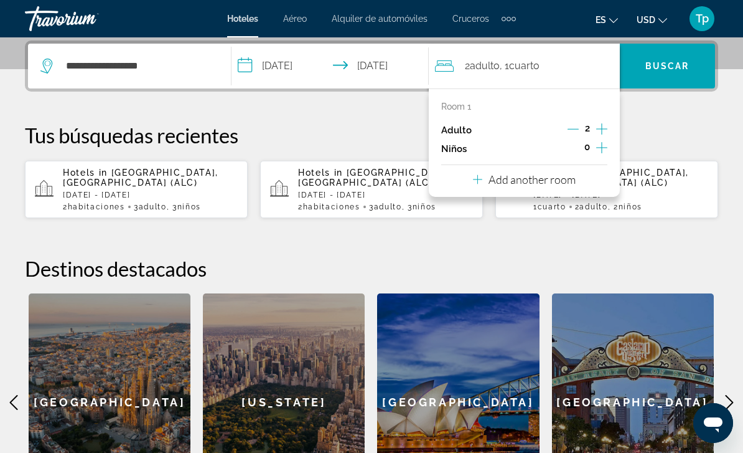
click at [603, 152] on icon "Increment children" at bounding box center [602, 147] width 11 height 15
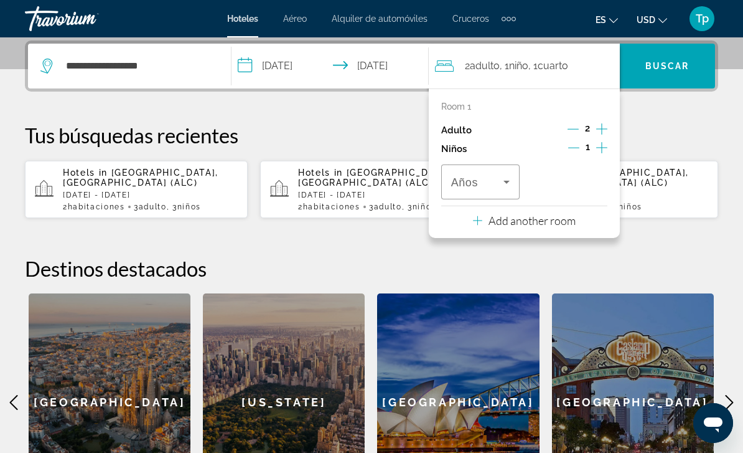
click at [512, 186] on icon "Travelers: 2 adults, 1 child" at bounding box center [506, 181] width 15 height 15
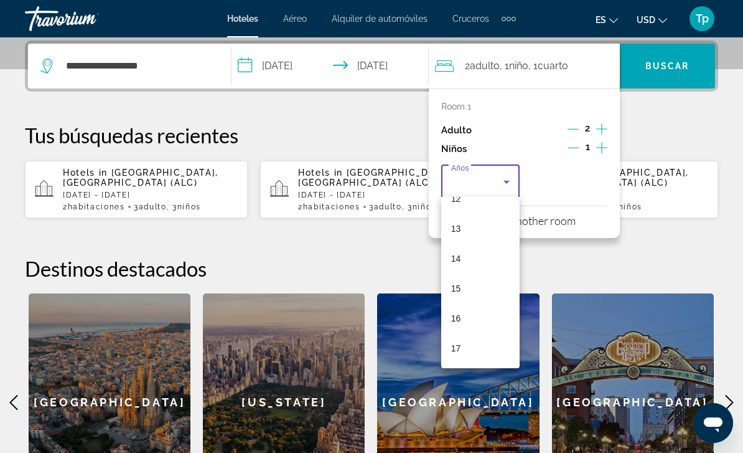
scroll to position [377, 0]
click at [481, 235] on mat-option "13" at bounding box center [480, 229] width 78 height 30
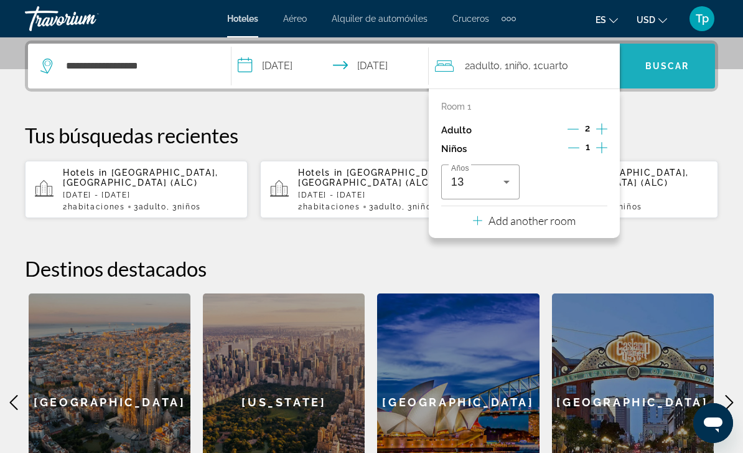
click at [680, 57] on span "Search widget" at bounding box center [667, 66] width 95 height 30
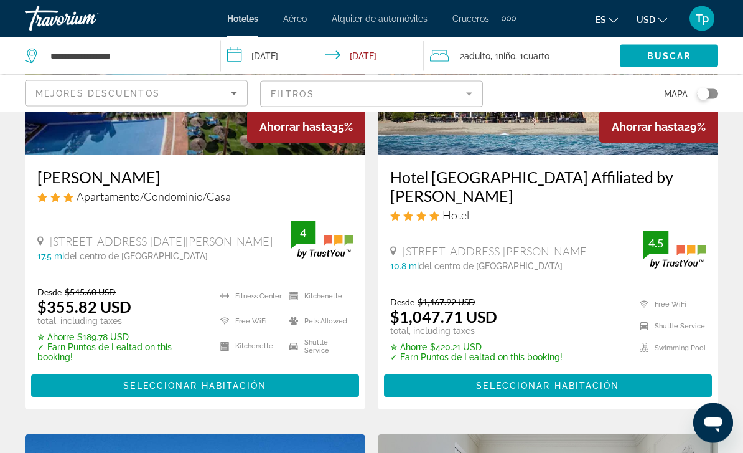
scroll to position [676, 0]
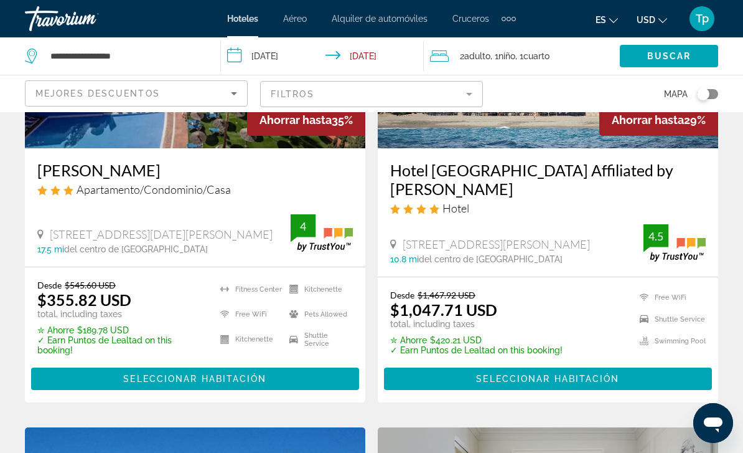
click at [651, 19] on span "USD" at bounding box center [646, 20] width 19 height 10
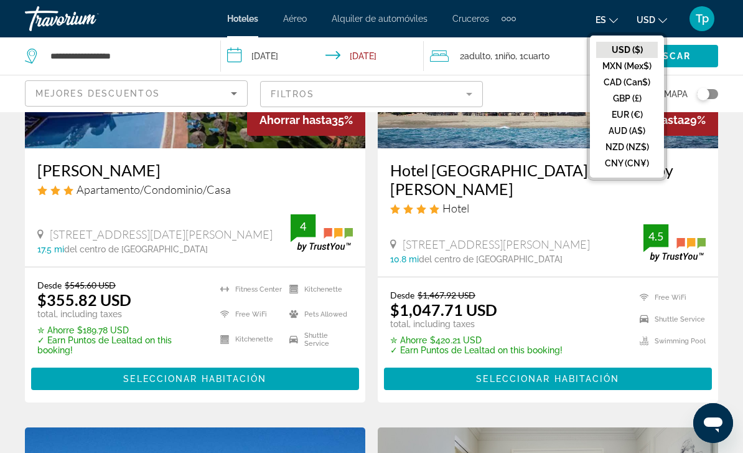
click at [623, 109] on button "EUR (€)" at bounding box center [628, 114] width 62 height 16
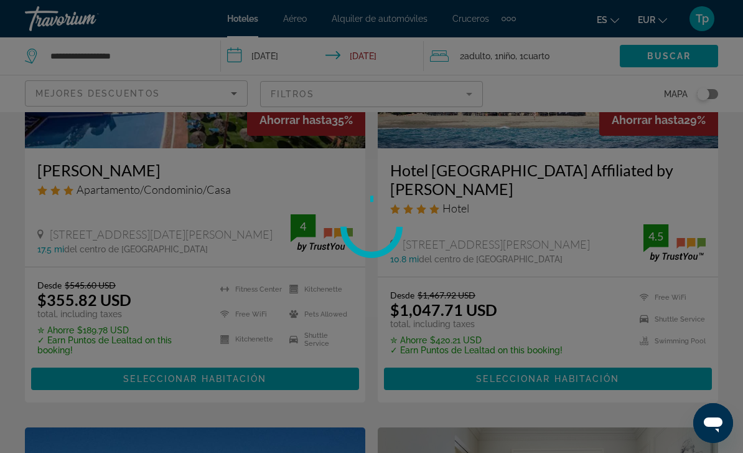
scroll to position [10, 0]
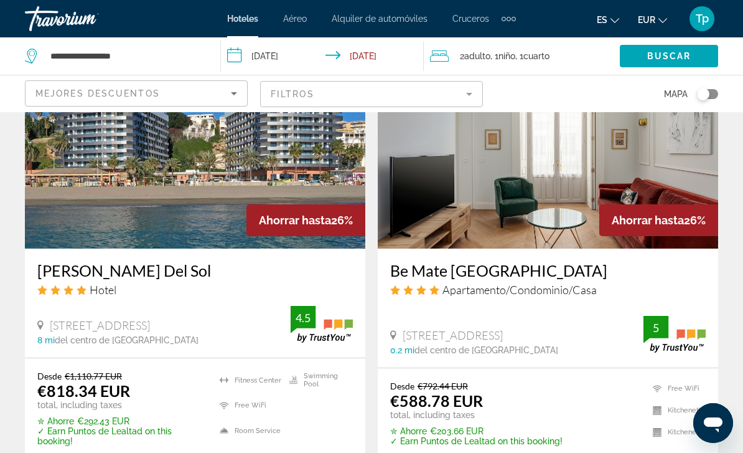
scroll to position [1059, 0]
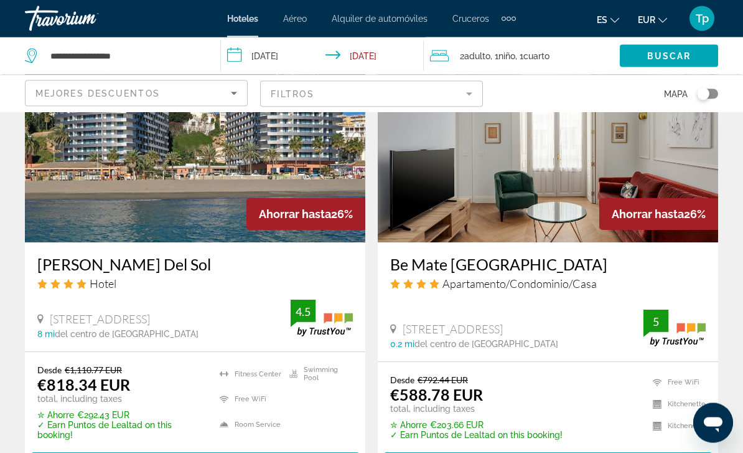
click at [648, 15] on span "EUR" at bounding box center [646, 20] width 17 height 10
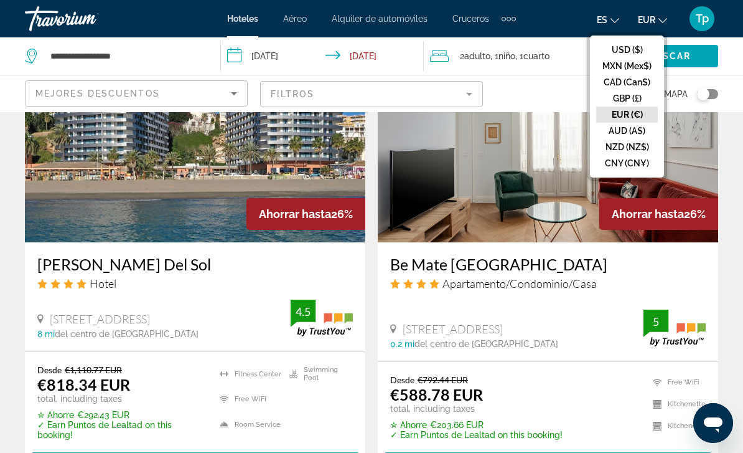
click at [621, 93] on button "GBP (£)" at bounding box center [628, 98] width 62 height 16
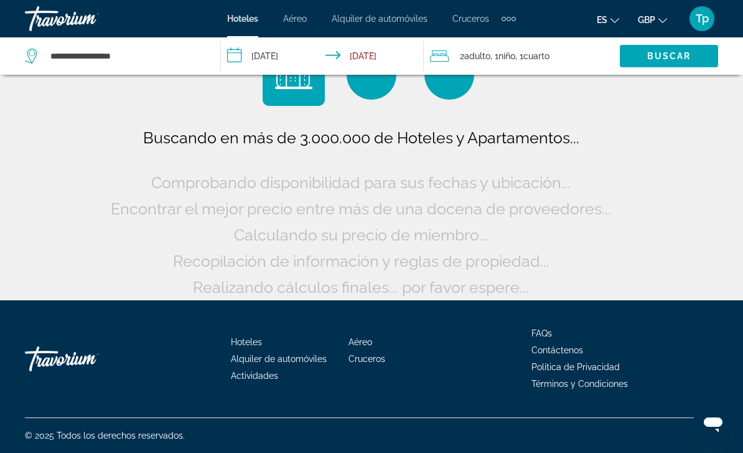
scroll to position [10, 0]
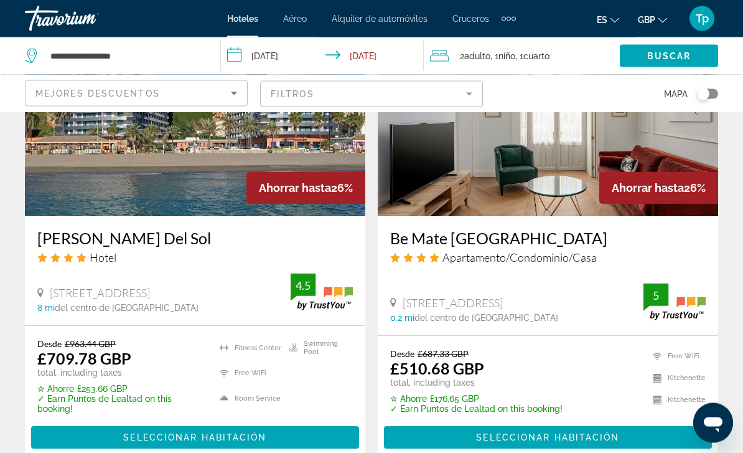
scroll to position [1086, 0]
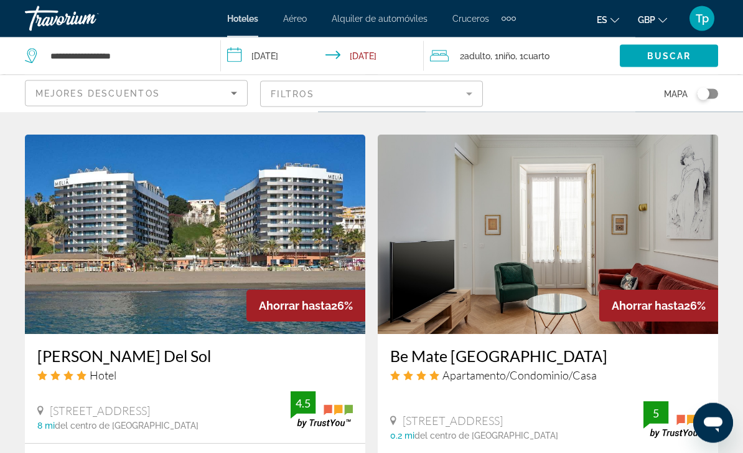
click at [478, 254] on img "Main content" at bounding box center [548, 234] width 341 height 199
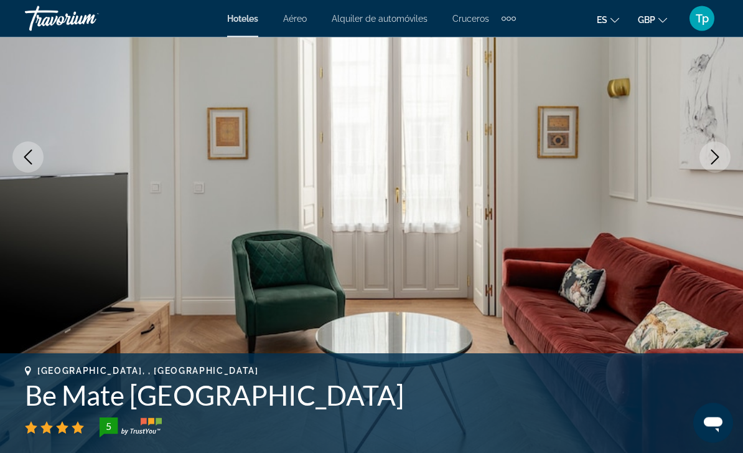
scroll to position [177, 0]
click at [711, 152] on icon "Next image" at bounding box center [715, 156] width 15 height 15
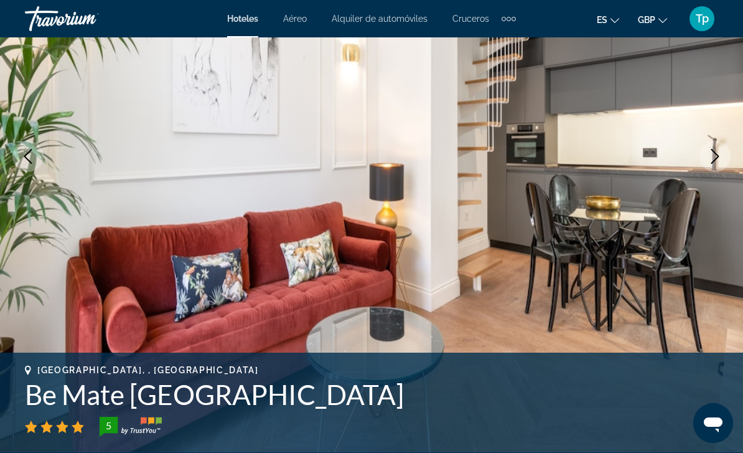
click at [721, 157] on icon "Next image" at bounding box center [715, 156] width 15 height 15
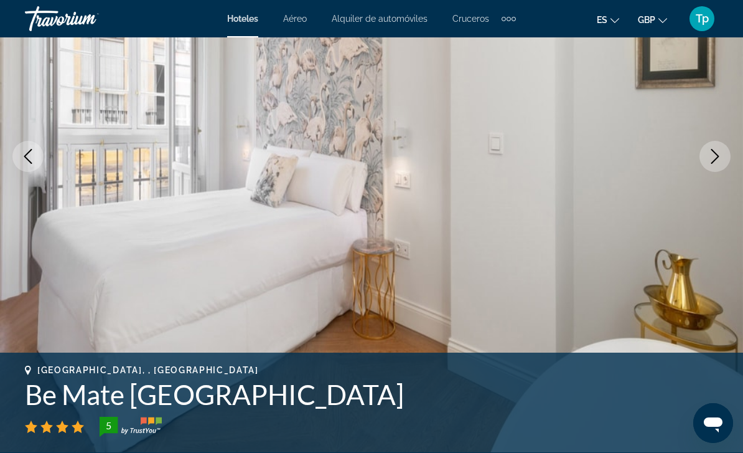
click at [720, 157] on icon "Next image" at bounding box center [715, 156] width 15 height 15
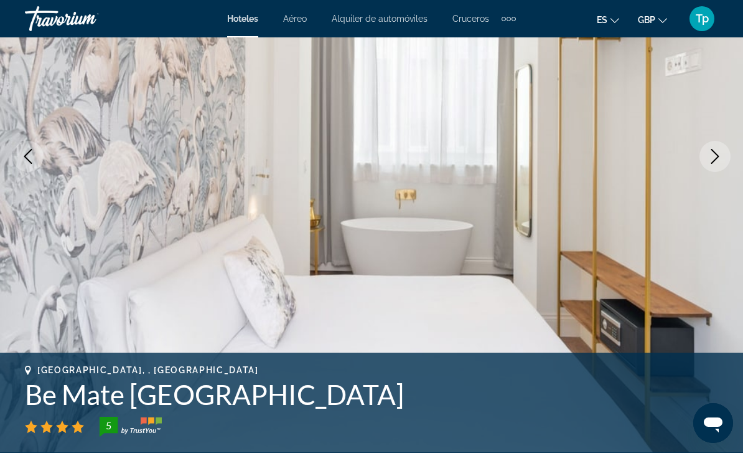
click at [711, 154] on icon "Next image" at bounding box center [715, 156] width 15 height 15
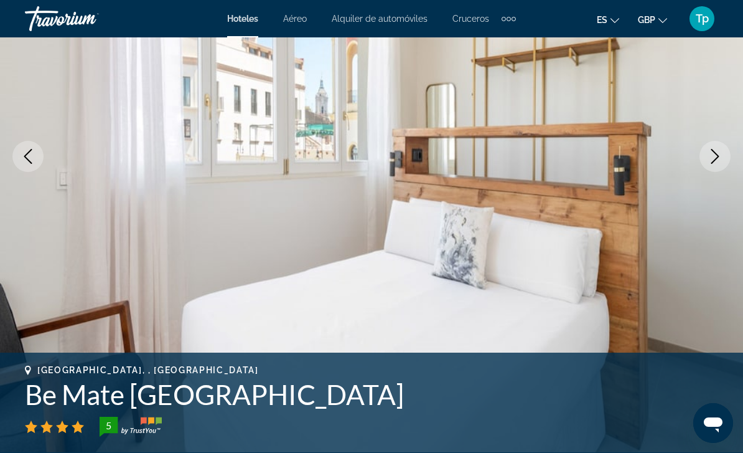
click at [714, 164] on button "Next image" at bounding box center [715, 156] width 31 height 31
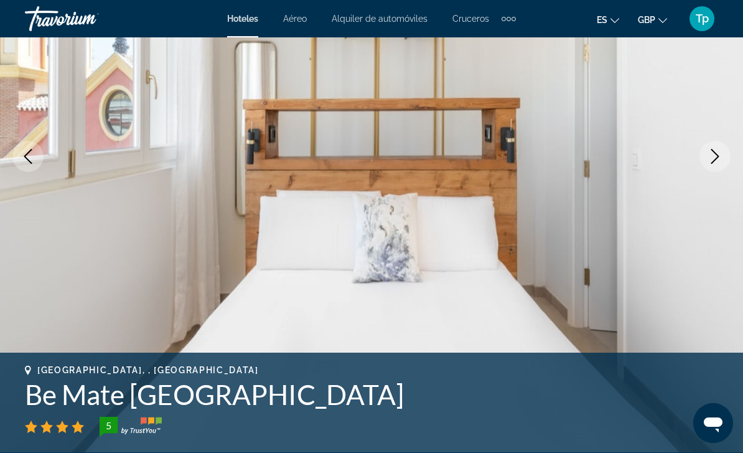
click at [712, 161] on icon "Next image" at bounding box center [715, 156] width 15 height 15
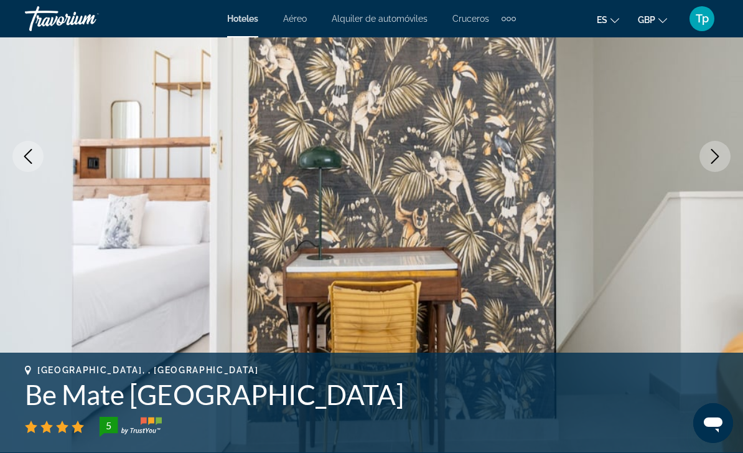
click at [707, 157] on button "Next image" at bounding box center [715, 156] width 31 height 31
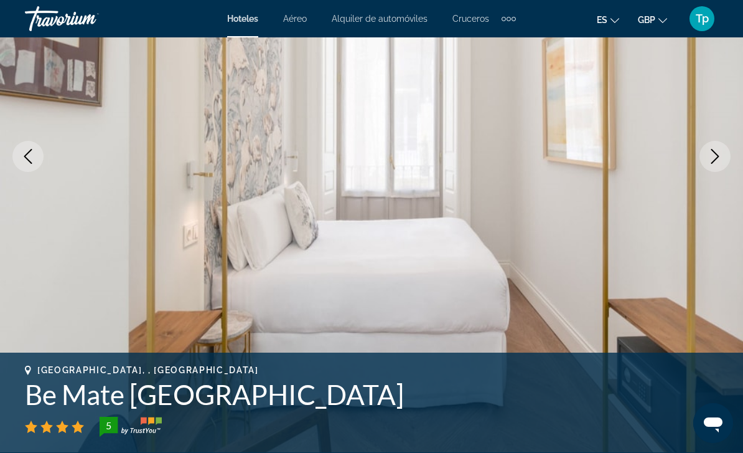
click at [714, 163] on icon "Next image" at bounding box center [715, 156] width 15 height 15
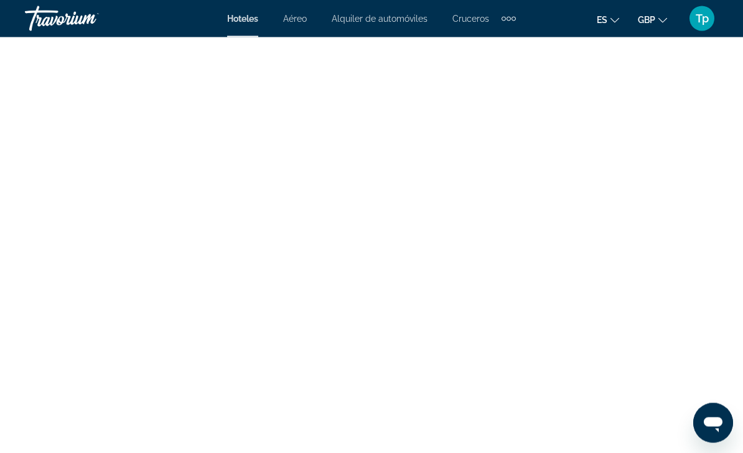
scroll to position [3652, 0]
